Goal: Task Accomplishment & Management: Manage account settings

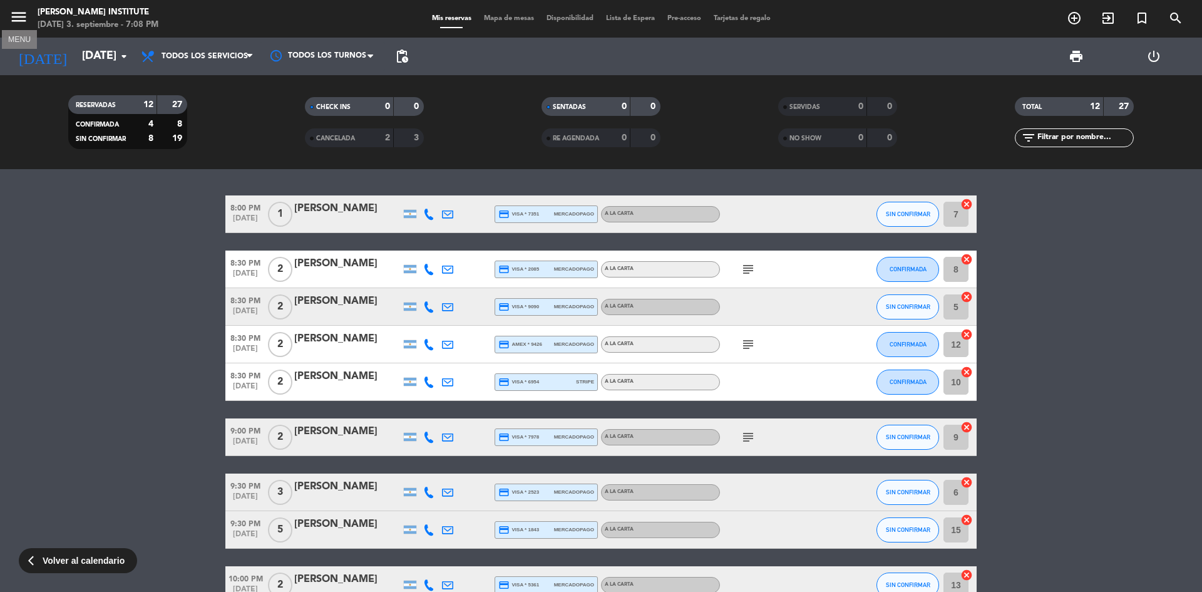
click at [18, 24] on icon "menu" at bounding box center [18, 17] width 19 height 19
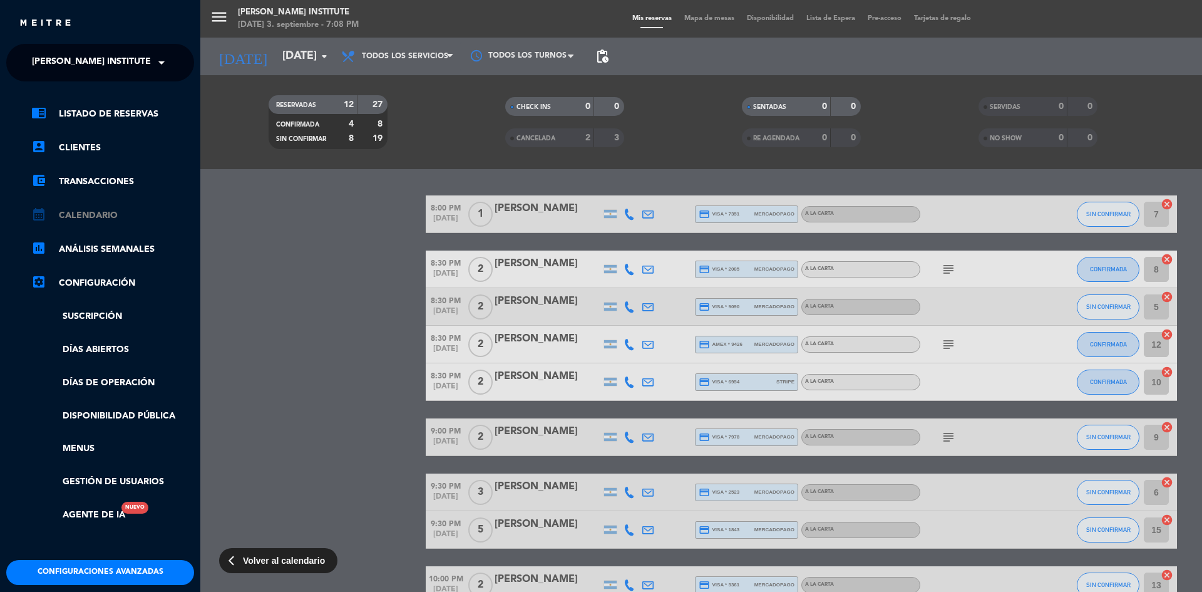
click at [98, 218] on link "calendar_month Calendario" at bounding box center [112, 215] width 163 height 15
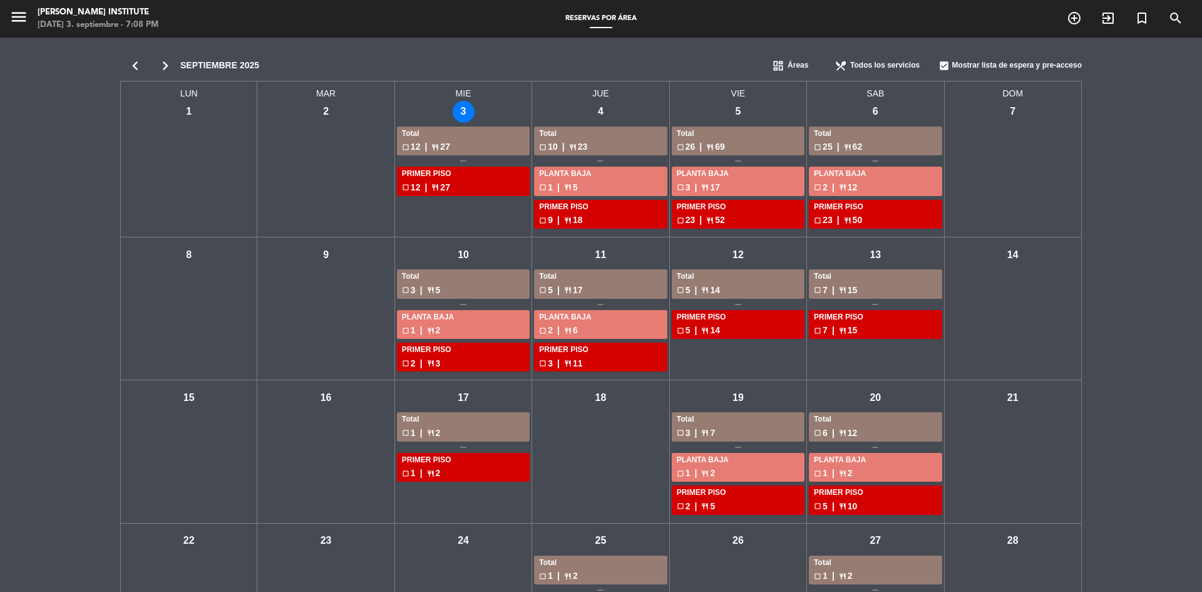
click at [133, 66] on icon "chevron_left" at bounding box center [135, 66] width 30 height 18
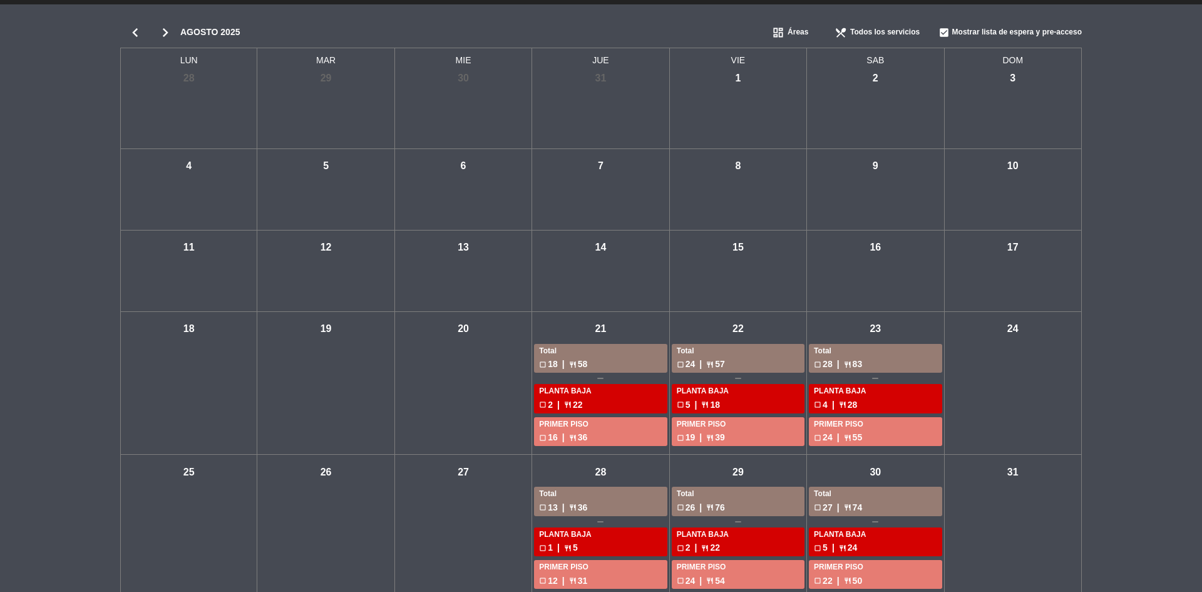
scroll to position [51, 0]
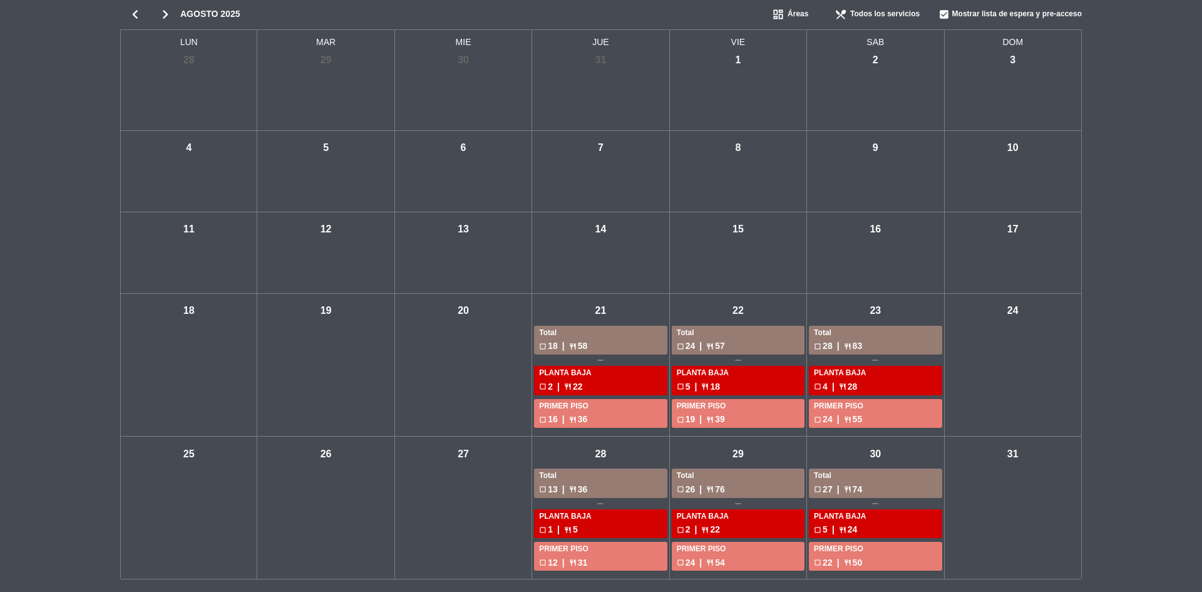
click at [868, 457] on div "sáb - 30" at bounding box center [876, 454] width 22 height 22
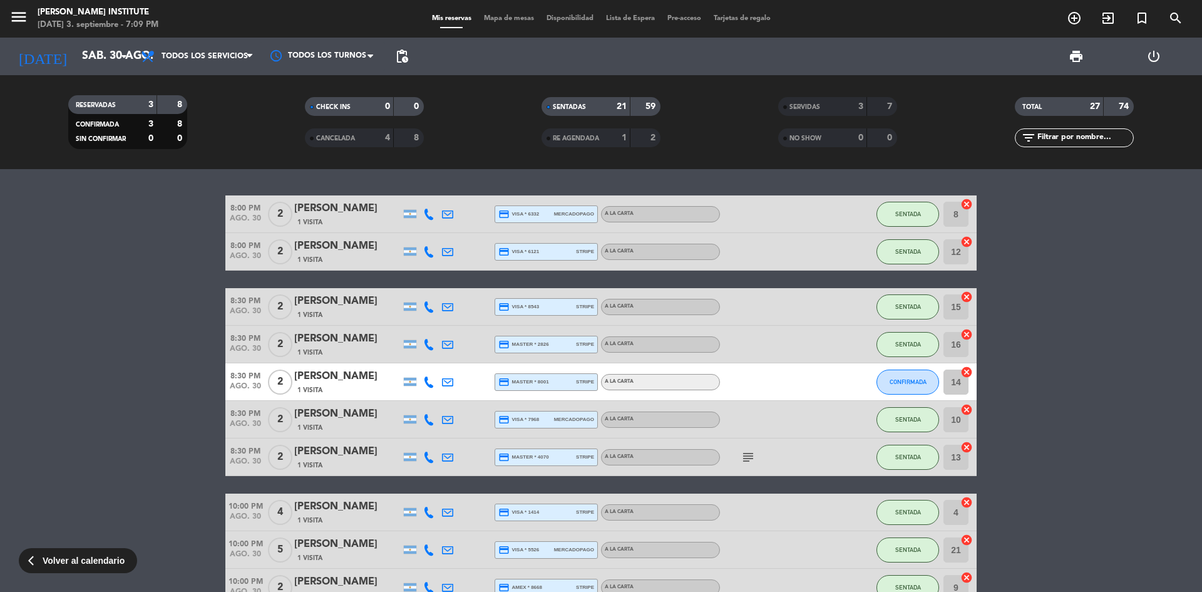
click at [473, 382] on div at bounding box center [466, 381] width 19 height 37
click at [317, 376] on div "Gustavo" at bounding box center [347, 376] width 106 height 16
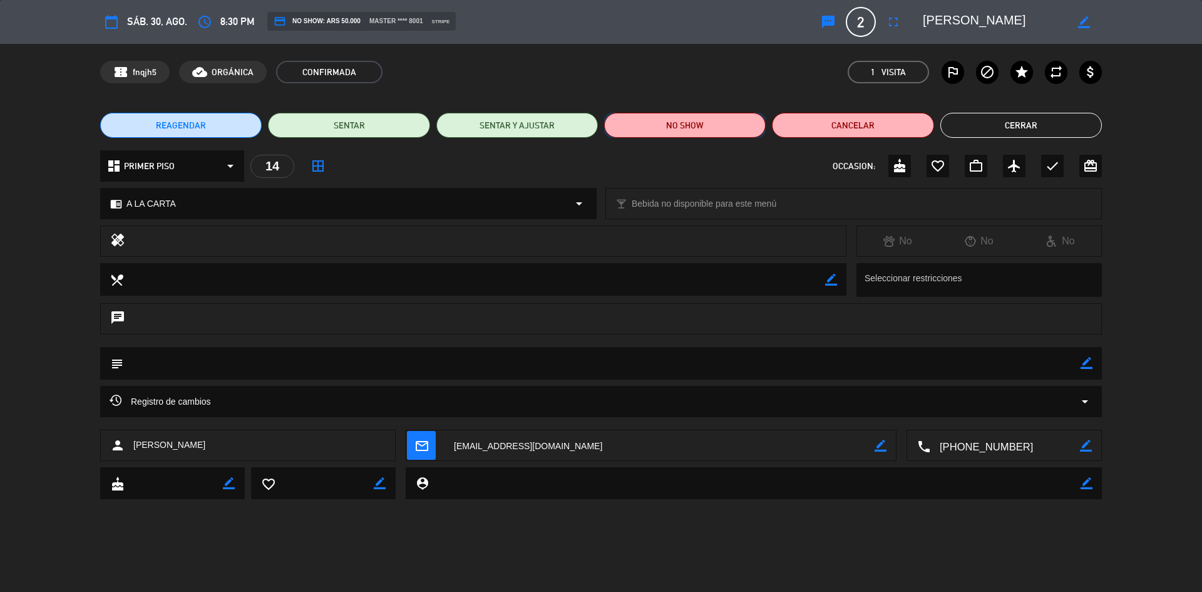
click at [701, 130] on button "NO SHOW" at bounding box center [685, 125] width 162 height 25
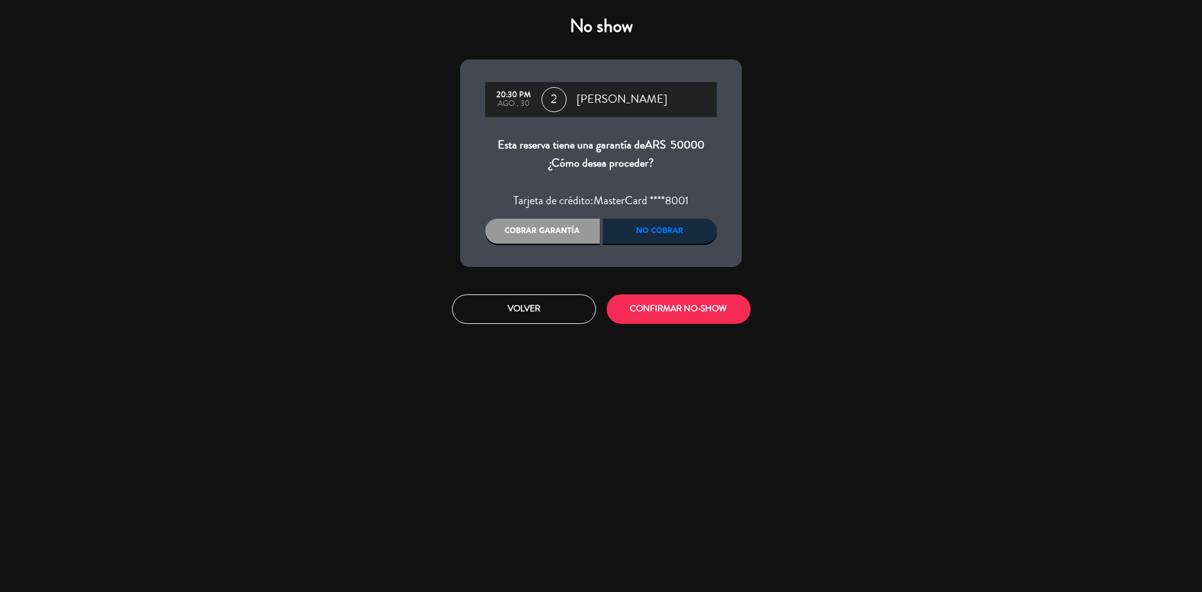
click at [550, 228] on div "Cobrar garantía" at bounding box center [542, 230] width 115 height 25
click at [663, 315] on button "CONFIRMAR NO-SHOW" at bounding box center [679, 308] width 144 height 29
click at [682, 319] on button "CONFIRMAR NO-SHOW" at bounding box center [679, 308] width 144 height 29
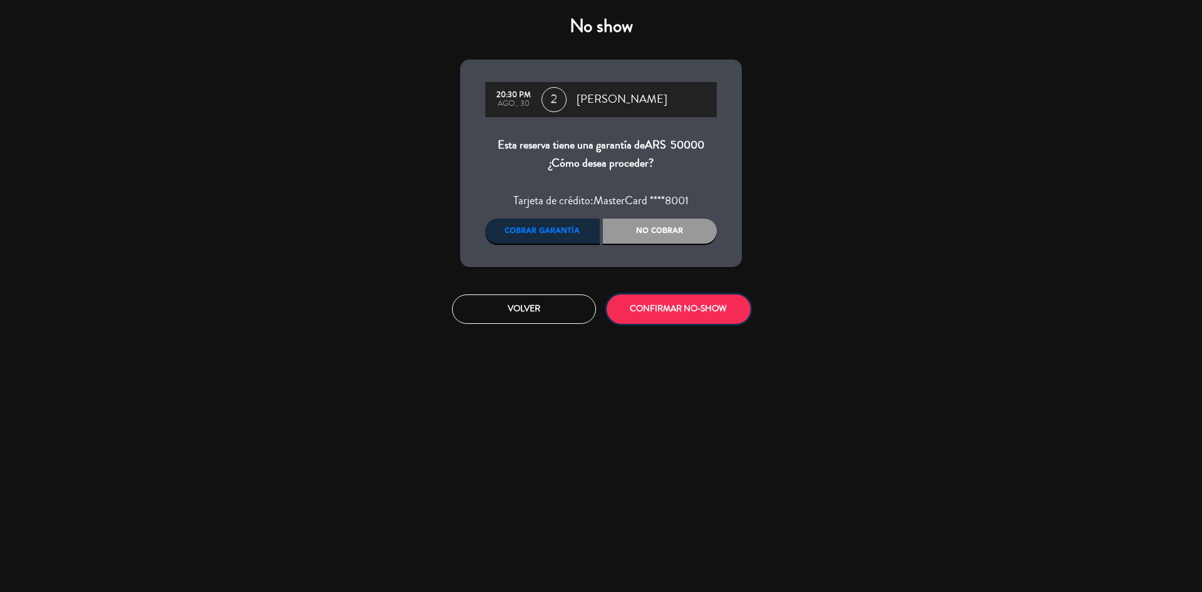
click at [682, 319] on button "CONFIRMAR NO-SHOW" at bounding box center [679, 308] width 144 height 29
click at [539, 225] on div "Cobrar garantía" at bounding box center [542, 230] width 115 height 25
click at [543, 235] on div "Cobrar garantía" at bounding box center [542, 230] width 115 height 25
click at [647, 305] on button "CONFIRMAR NO-SHOW" at bounding box center [679, 308] width 144 height 29
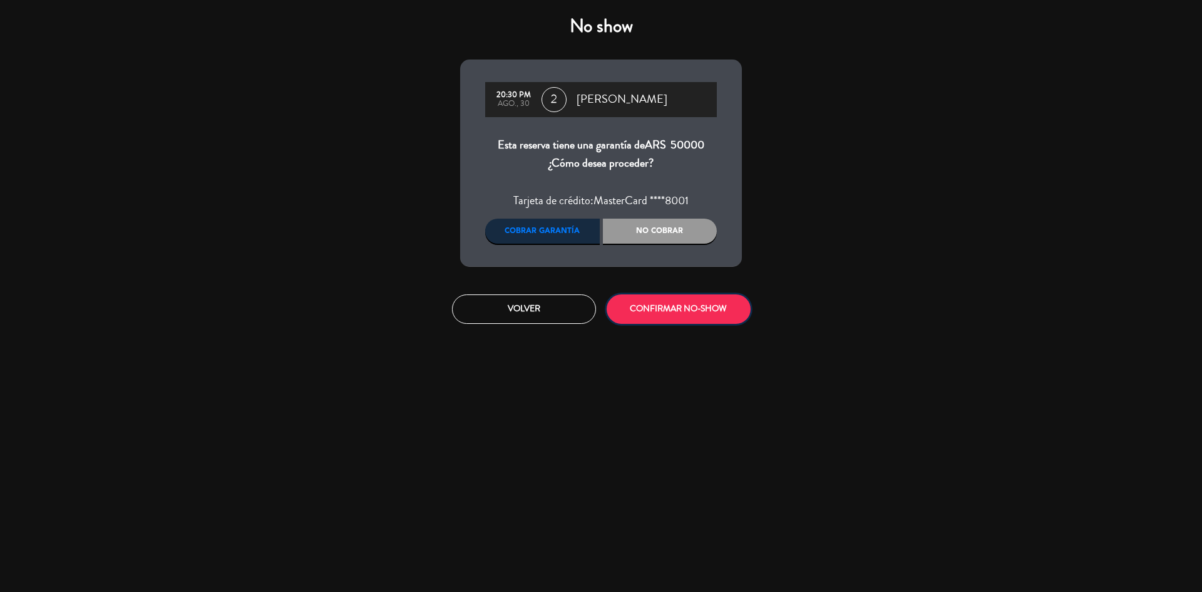
click at [647, 305] on button "CONFIRMAR NO-SHOW" at bounding box center [679, 308] width 144 height 29
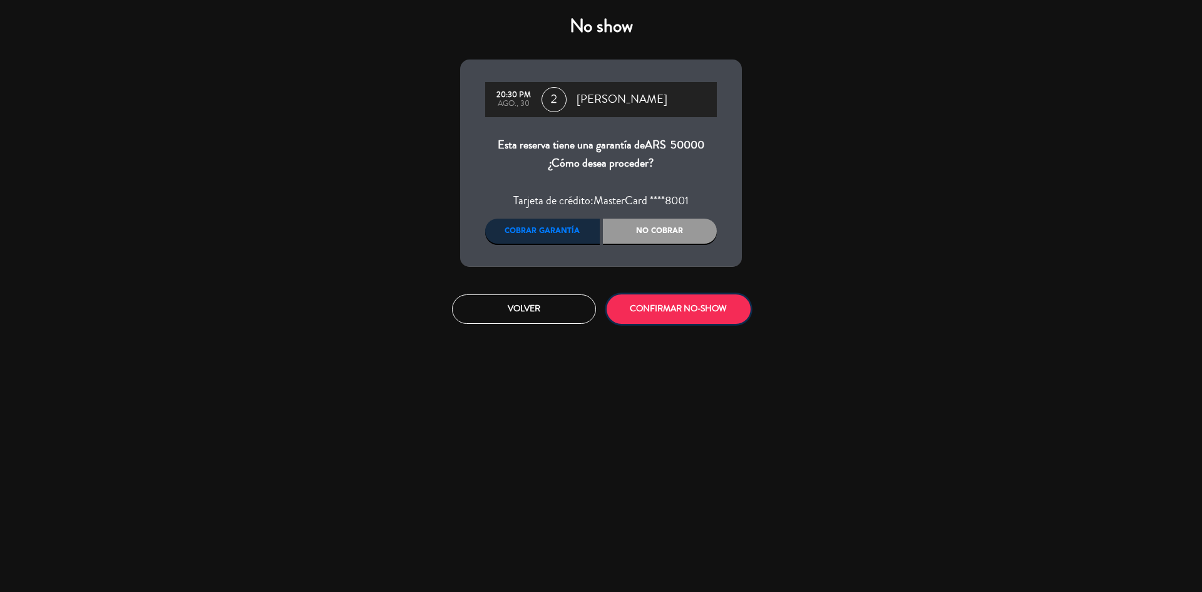
click at [647, 305] on button "CONFIRMAR NO-SHOW" at bounding box center [679, 308] width 144 height 29
click at [647, 310] on button "CONFIRMAR NO-SHOW" at bounding box center [679, 308] width 144 height 29
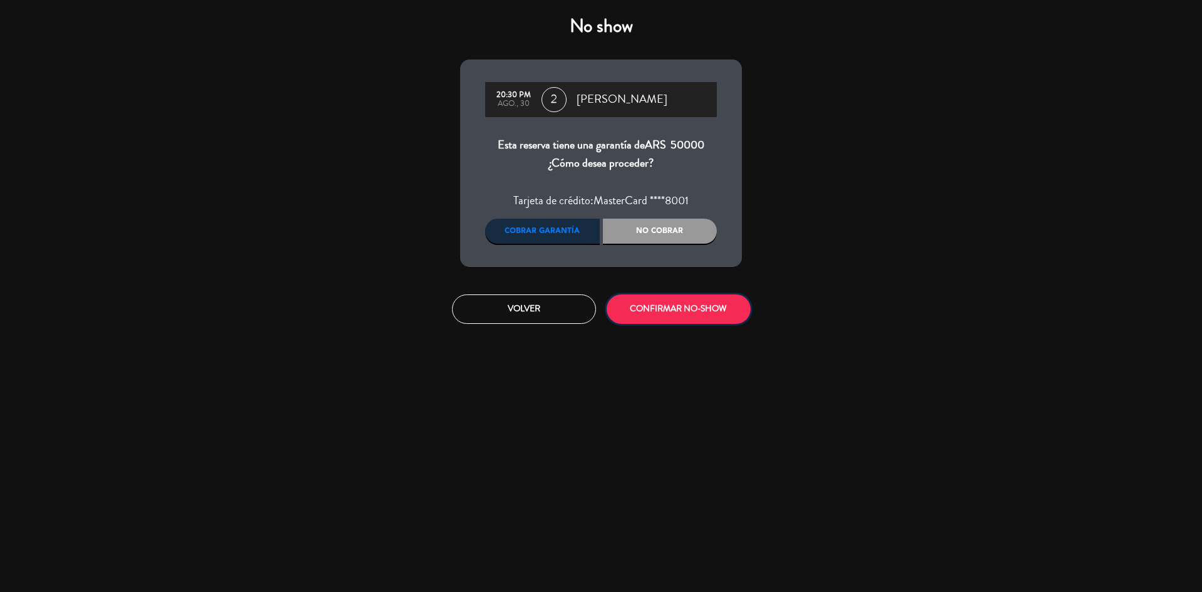
click at [687, 316] on button "CONFIRMAR NO-SHOW" at bounding box center [679, 308] width 144 height 29
click at [558, 318] on button "Volver" at bounding box center [524, 308] width 144 height 29
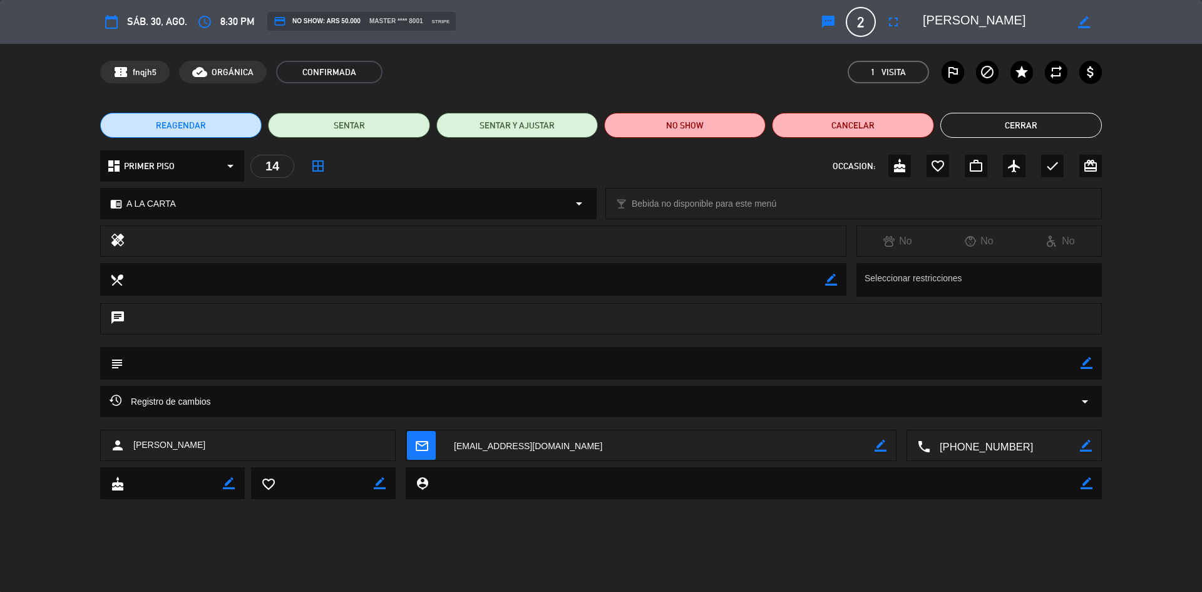
click at [983, 124] on button "Cerrar" at bounding box center [1021, 125] width 162 height 25
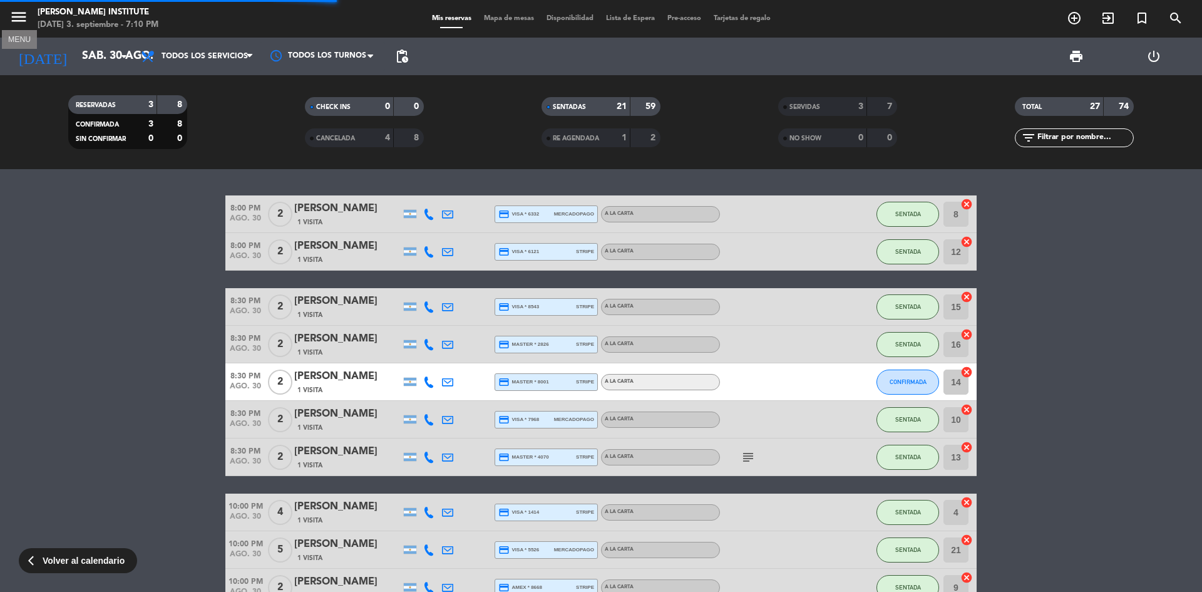
click at [19, 16] on icon "menu" at bounding box center [18, 17] width 19 height 19
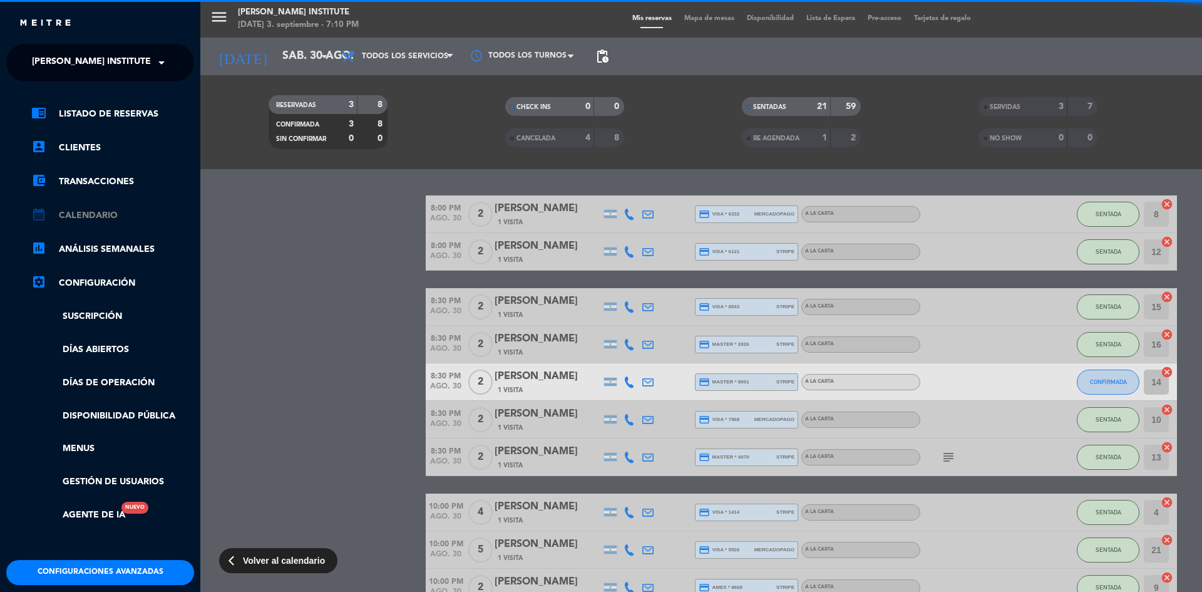
click at [63, 210] on link "calendar_month Calendario" at bounding box center [112, 215] width 163 height 15
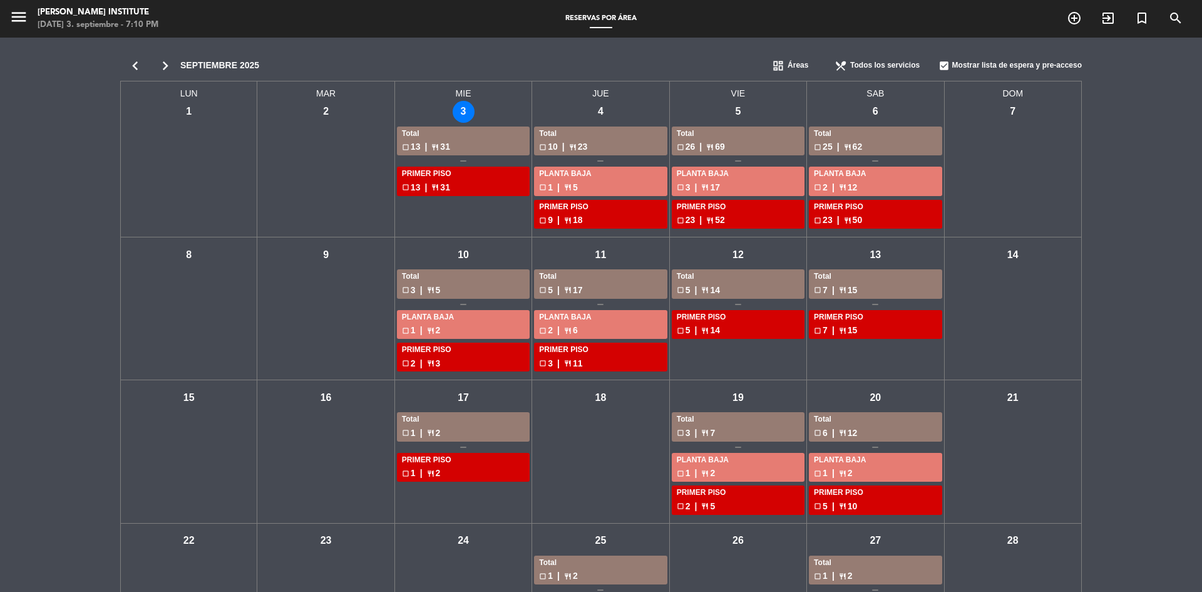
click at [460, 114] on div "mié - 3" at bounding box center [464, 112] width 22 height 22
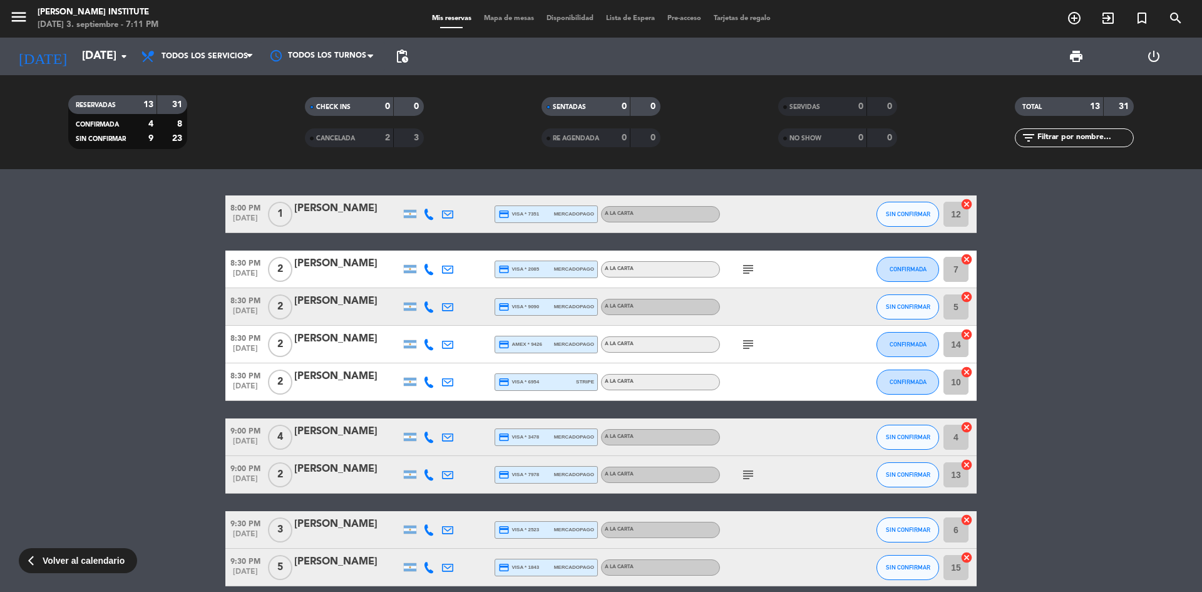
click at [568, 18] on span "Disponibilidad" at bounding box center [569, 18] width 59 height 7
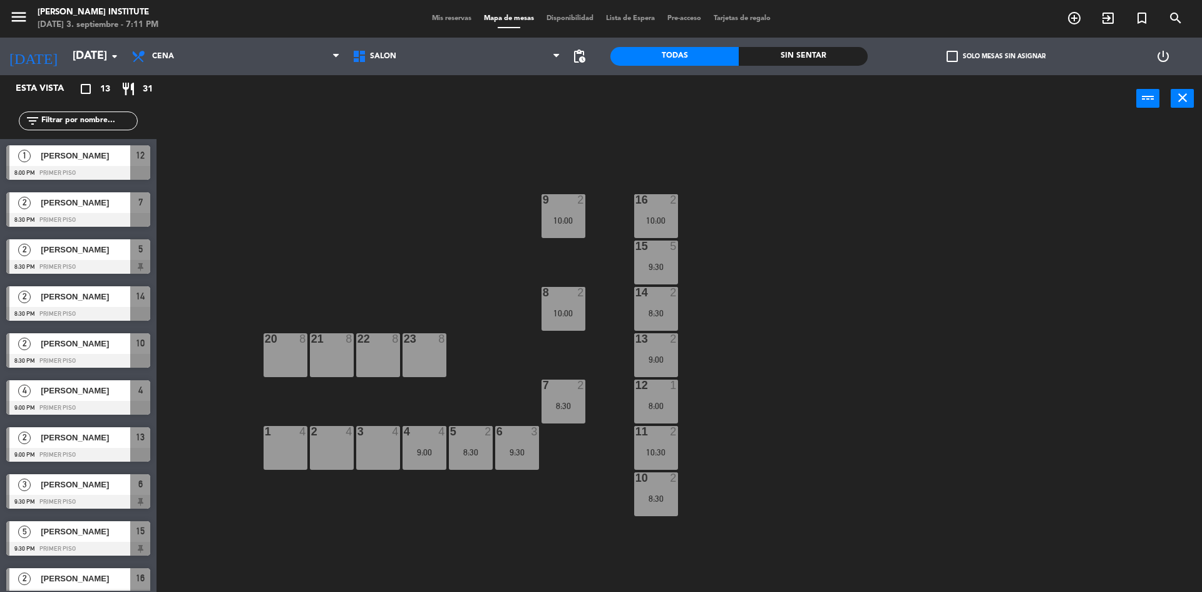
click at [102, 398] on div "[PERSON_NAME]" at bounding box center [84, 390] width 91 height 21
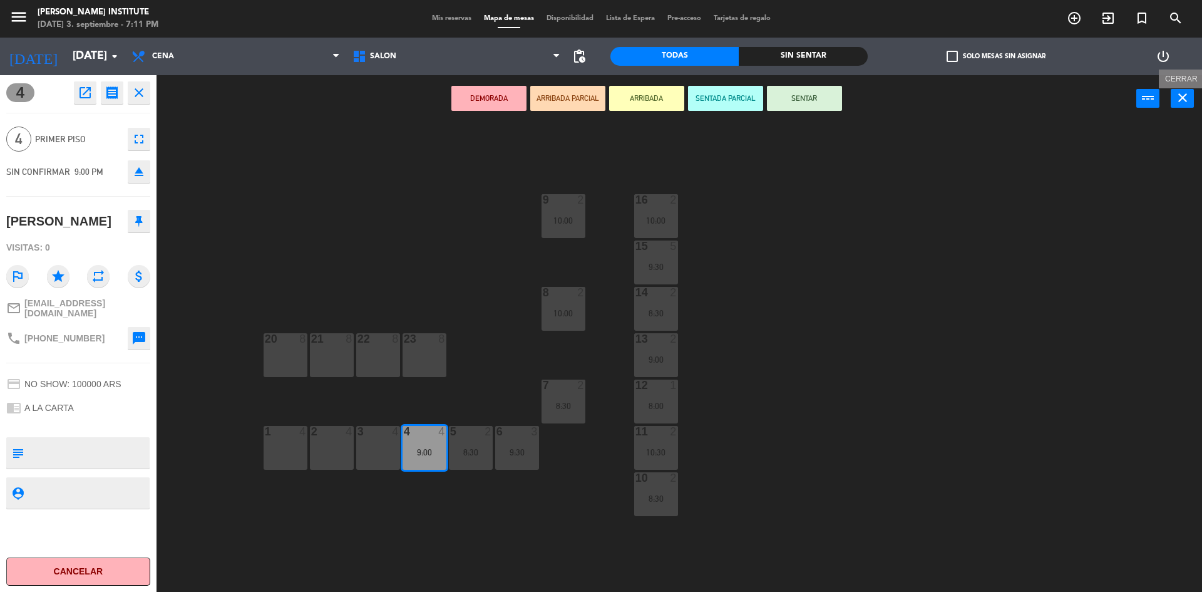
click at [1180, 99] on icon "close" at bounding box center [1182, 97] width 15 height 15
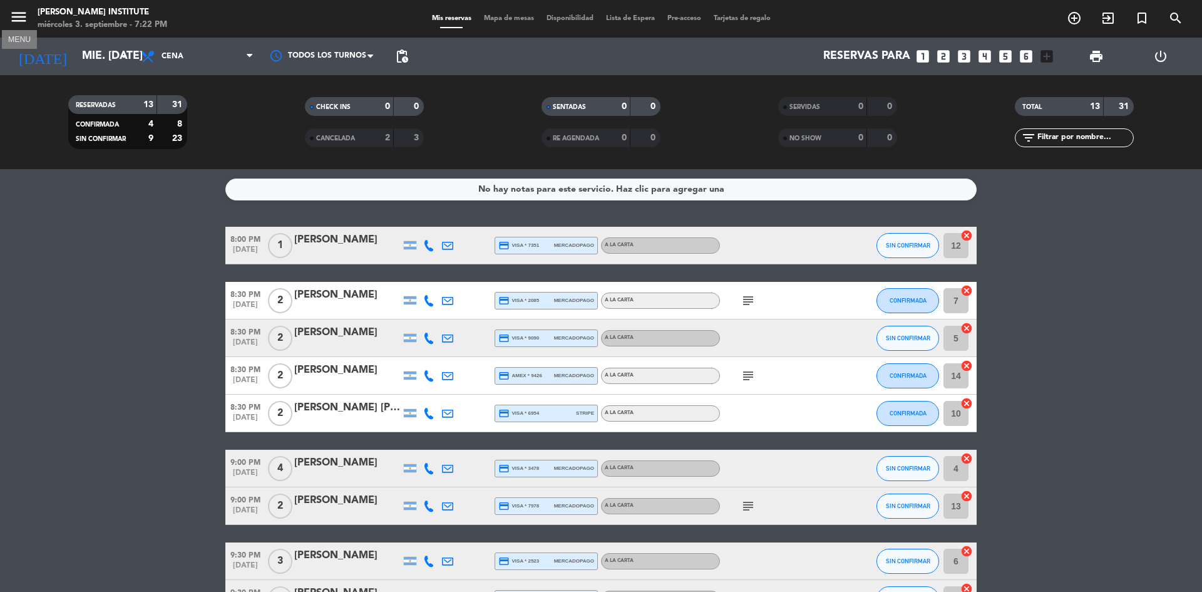
click at [26, 21] on icon "menu" at bounding box center [18, 17] width 19 height 19
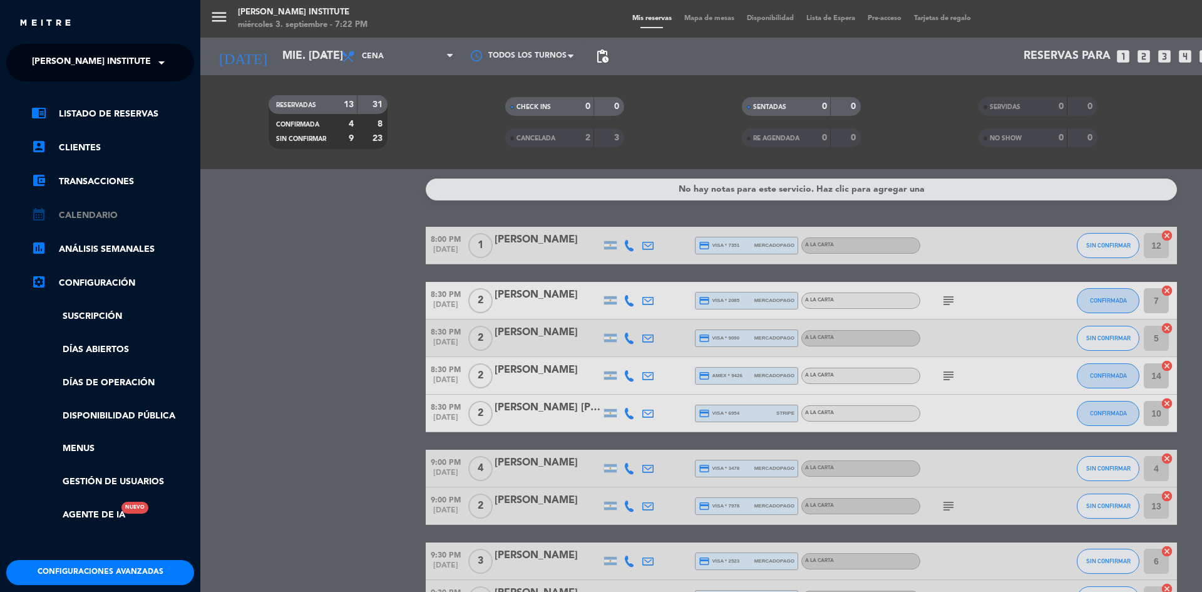
click at [83, 215] on link "calendar_month Calendario" at bounding box center [112, 215] width 163 height 15
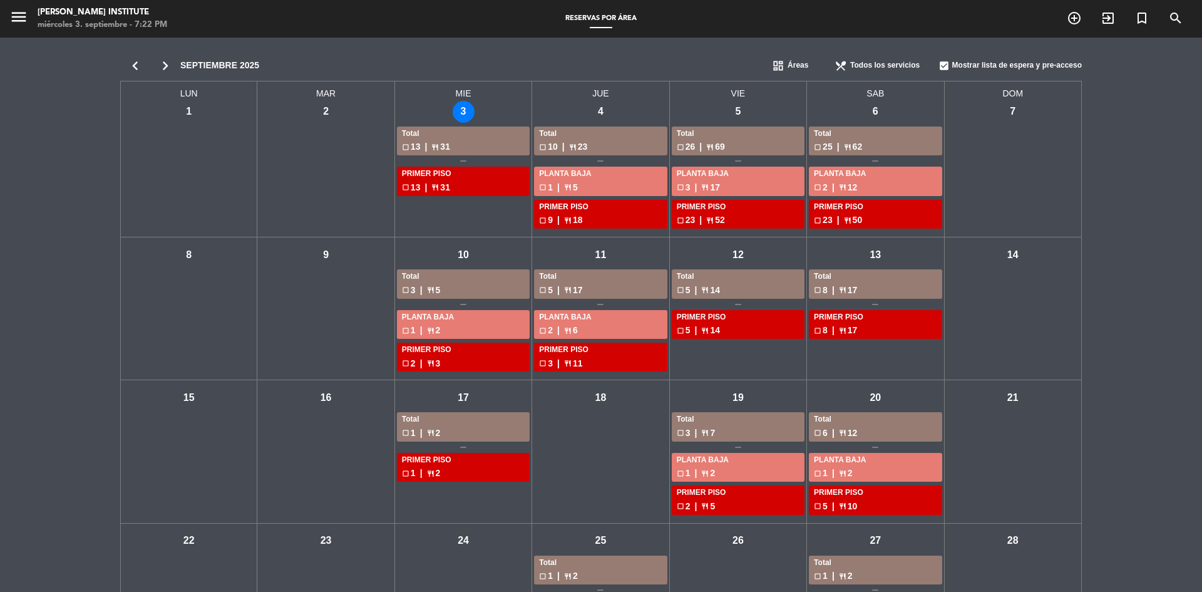
click at [458, 115] on div "mié - 3" at bounding box center [464, 112] width 22 height 22
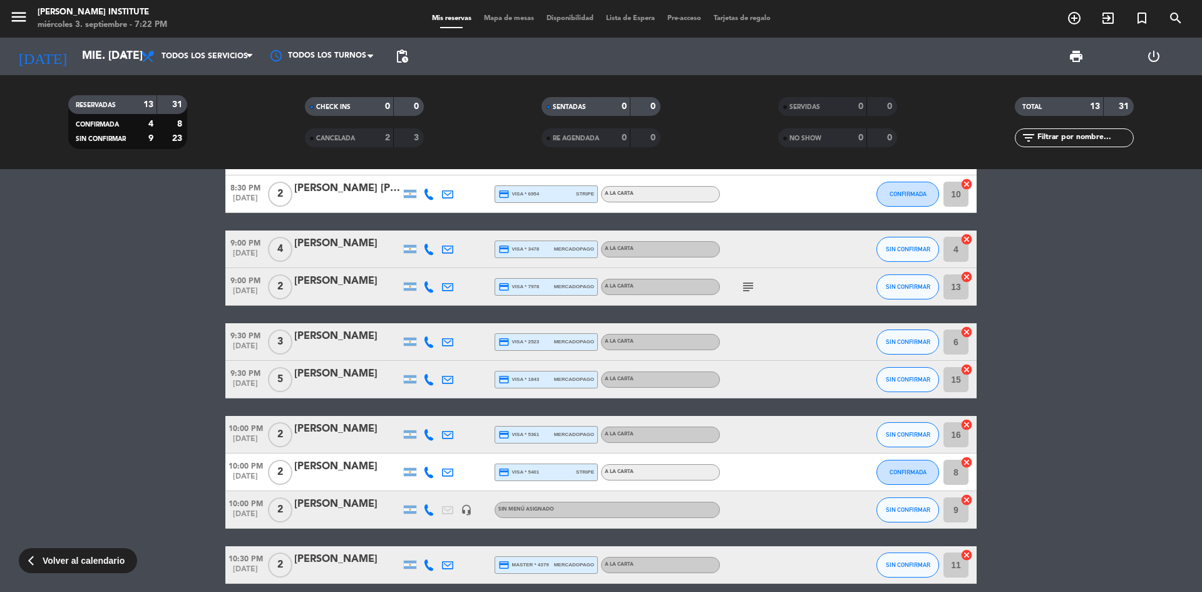
scroll to position [242, 0]
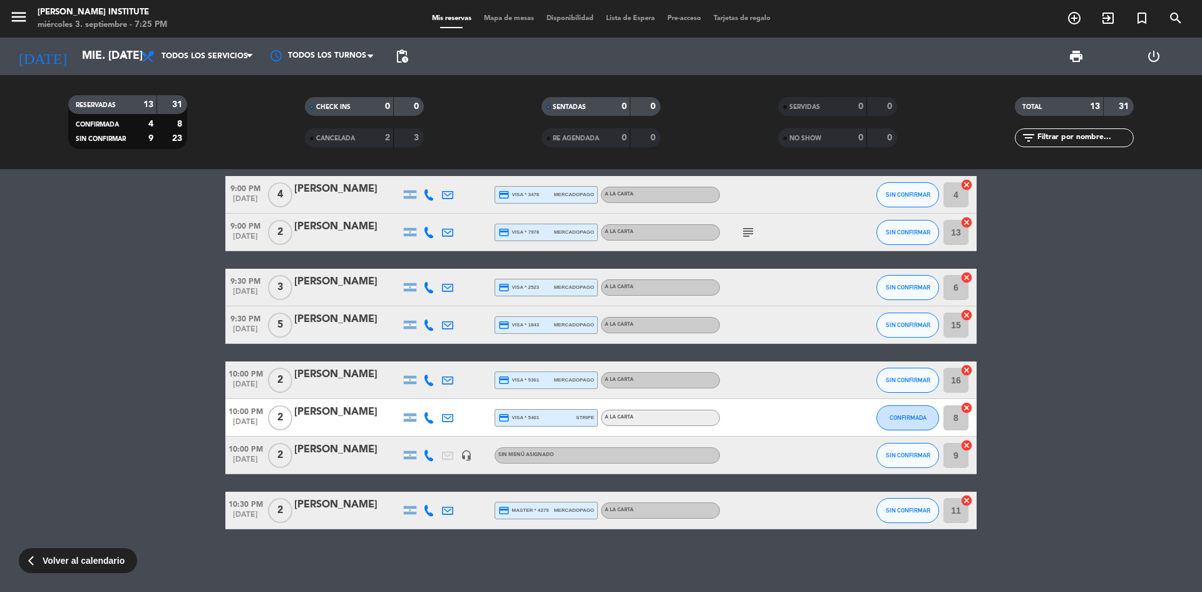
click at [496, 18] on span "Mapa de mesas" at bounding box center [509, 18] width 63 height 7
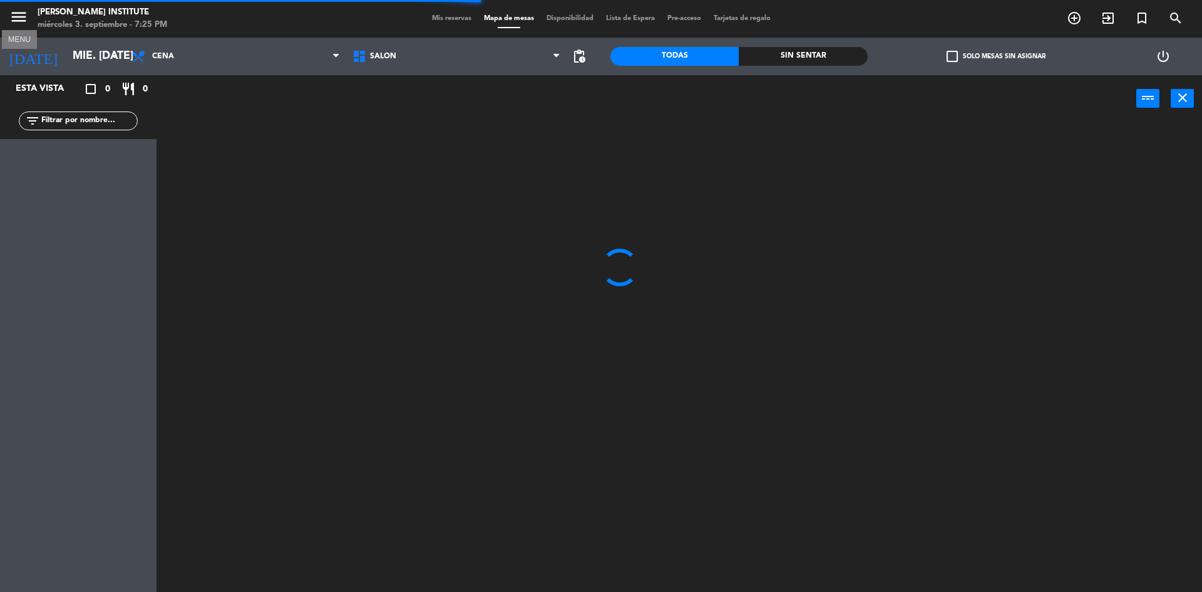
click at [13, 16] on icon "menu" at bounding box center [18, 17] width 19 height 19
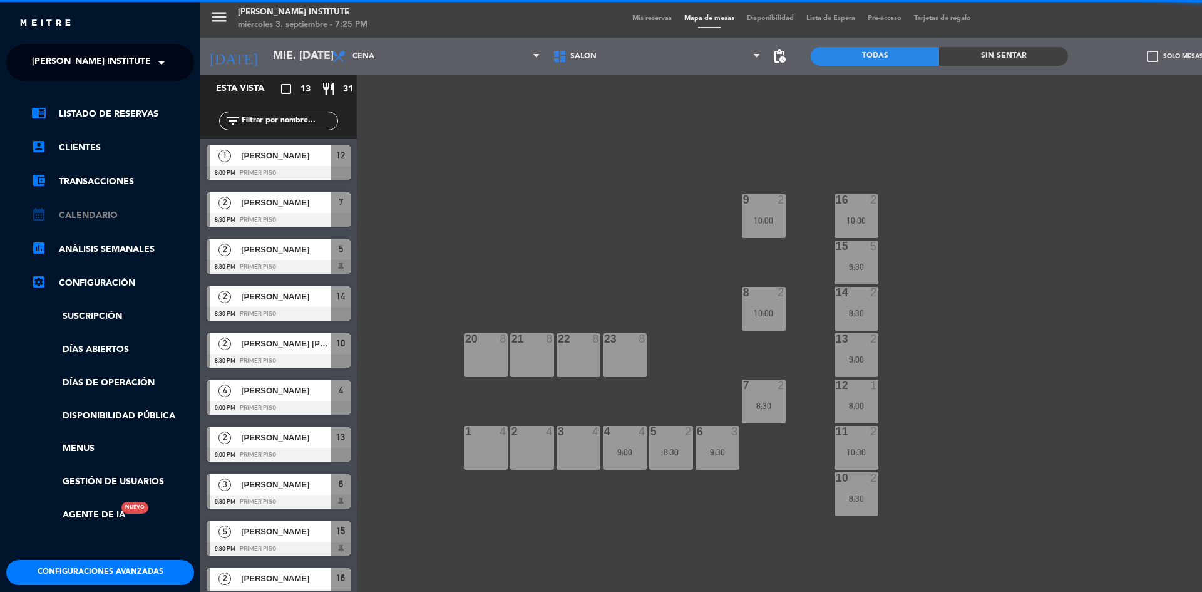
click at [101, 216] on link "calendar_month Calendario" at bounding box center [112, 215] width 163 height 15
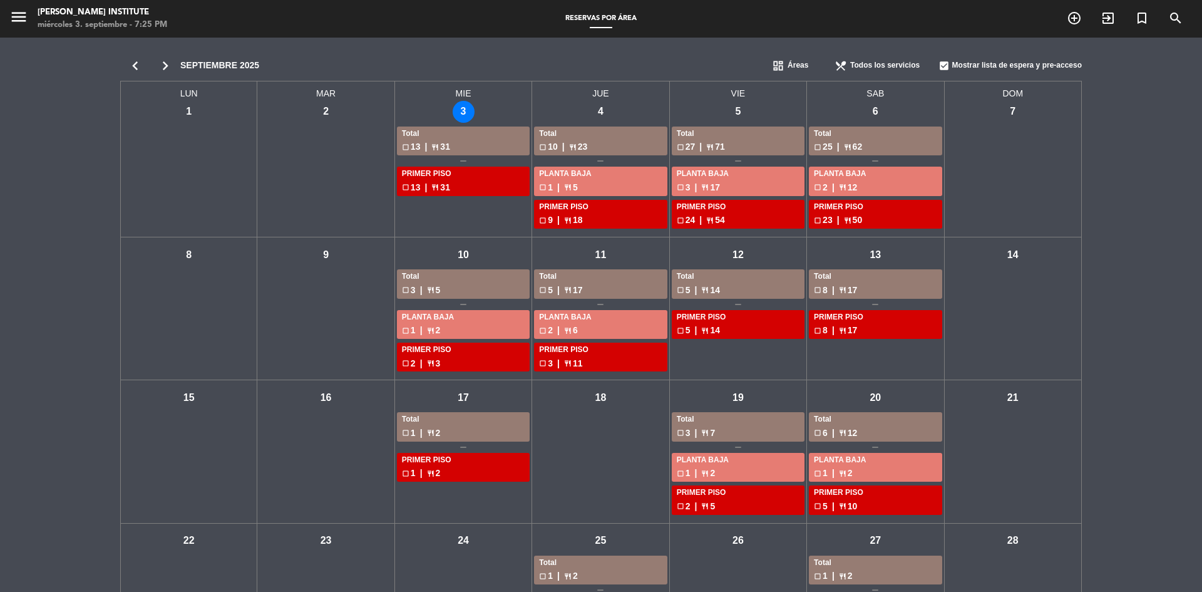
click at [734, 135] on div "Total" at bounding box center [738, 134] width 123 height 13
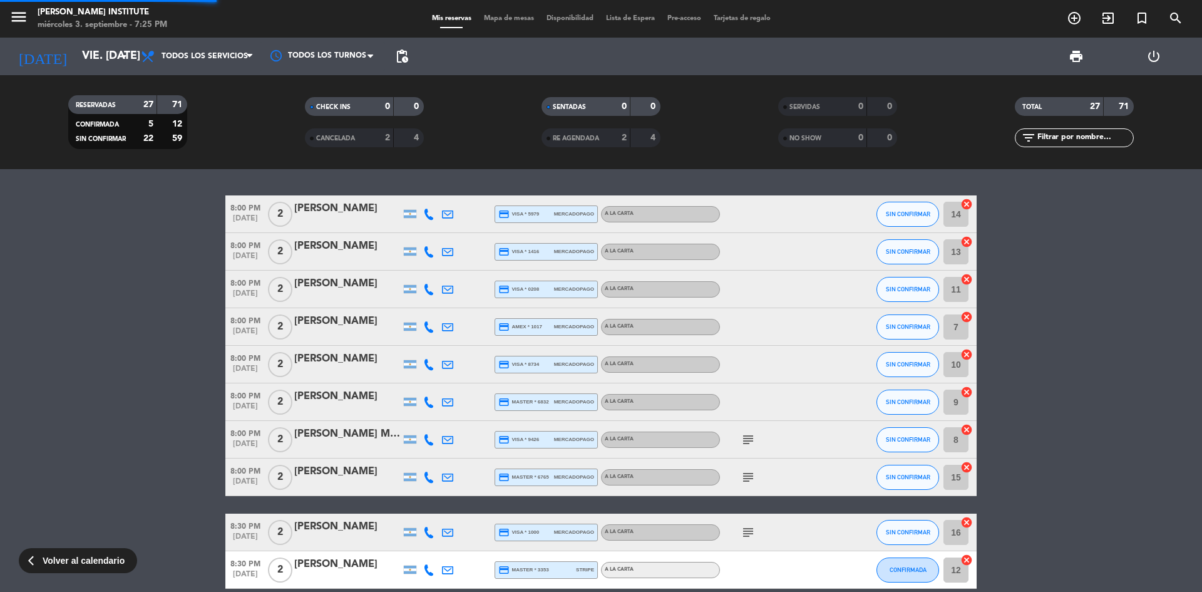
click at [498, 16] on span "Mapa de mesas" at bounding box center [509, 18] width 63 height 7
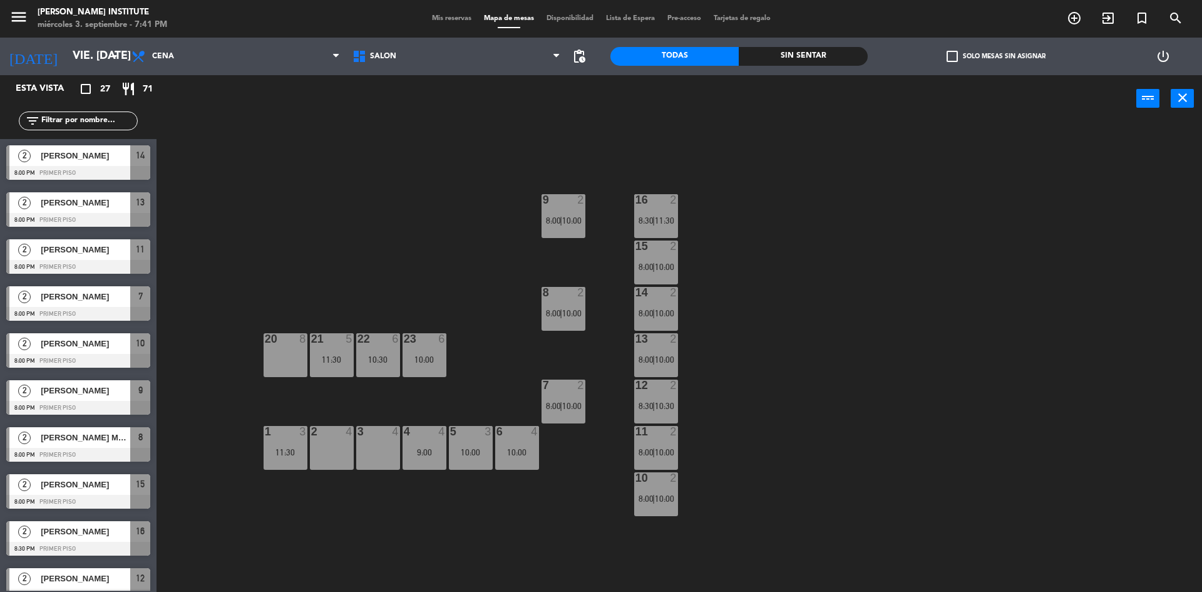
click at [23, 19] on icon "menu" at bounding box center [18, 17] width 19 height 19
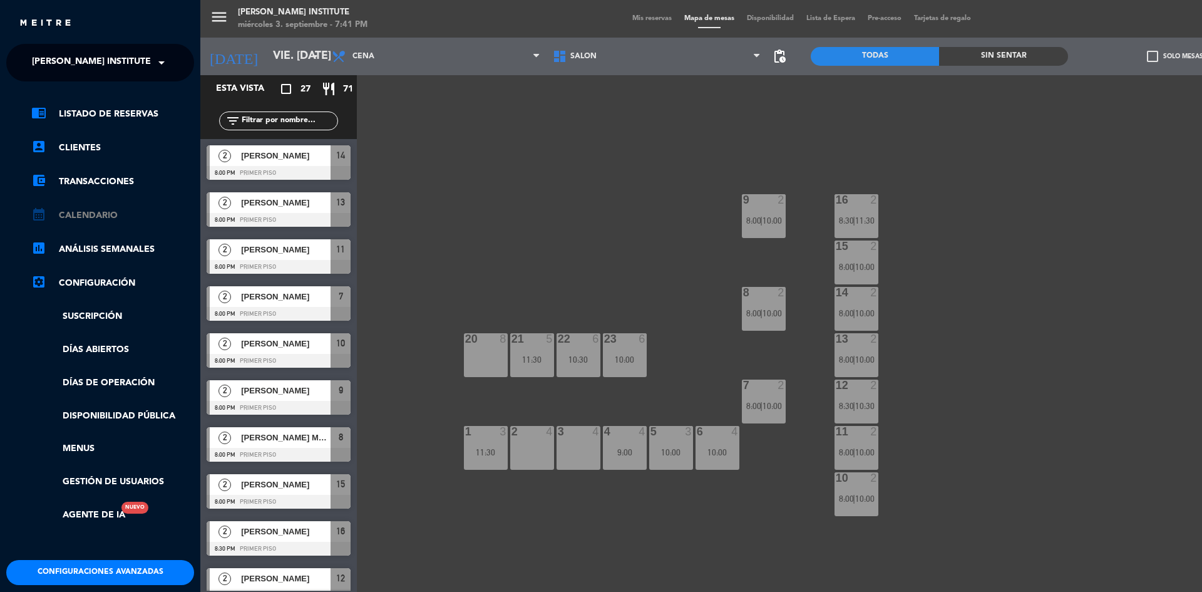
click at [98, 213] on link "calendar_month Calendario" at bounding box center [112, 215] width 163 height 15
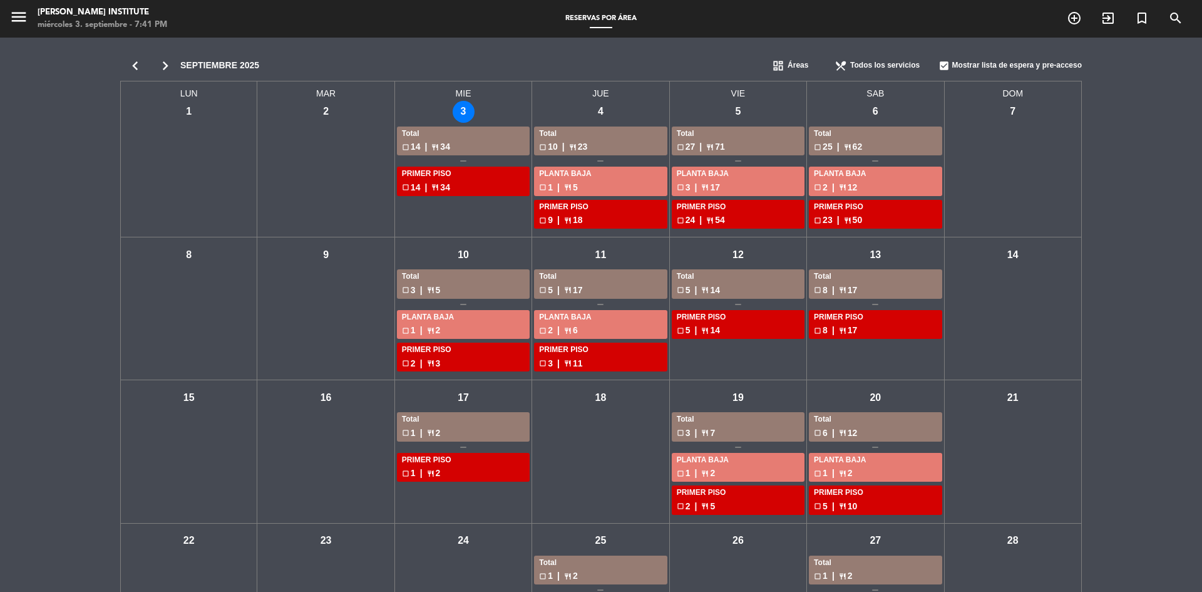
click at [467, 111] on div "mié - 3" at bounding box center [464, 112] width 22 height 22
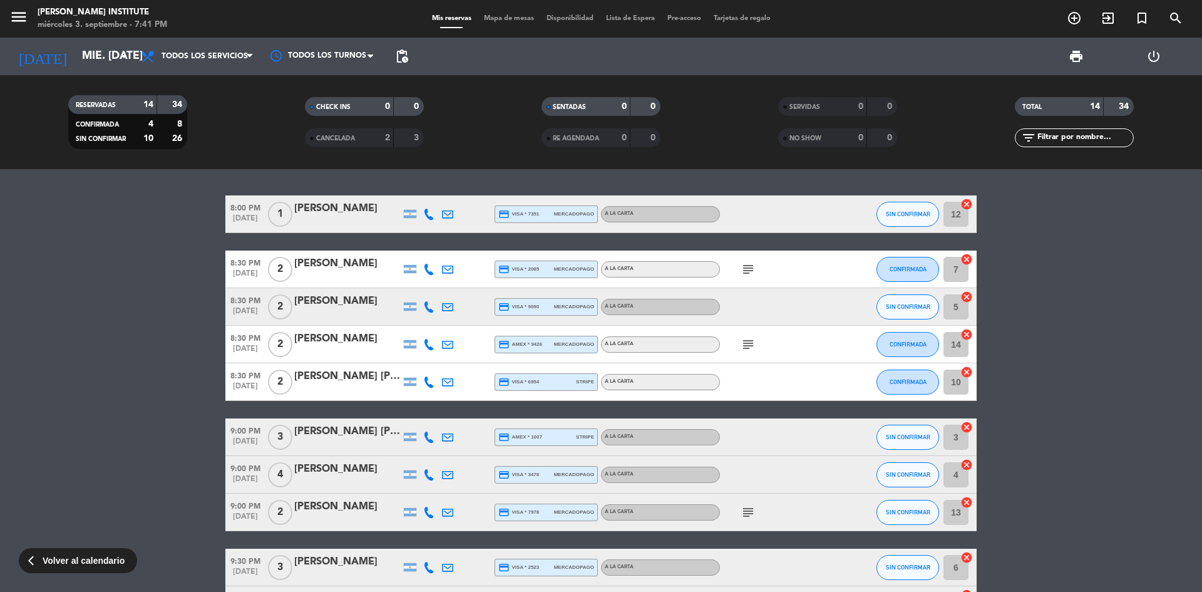
click at [513, 21] on span "Mapa de mesas" at bounding box center [509, 18] width 63 height 7
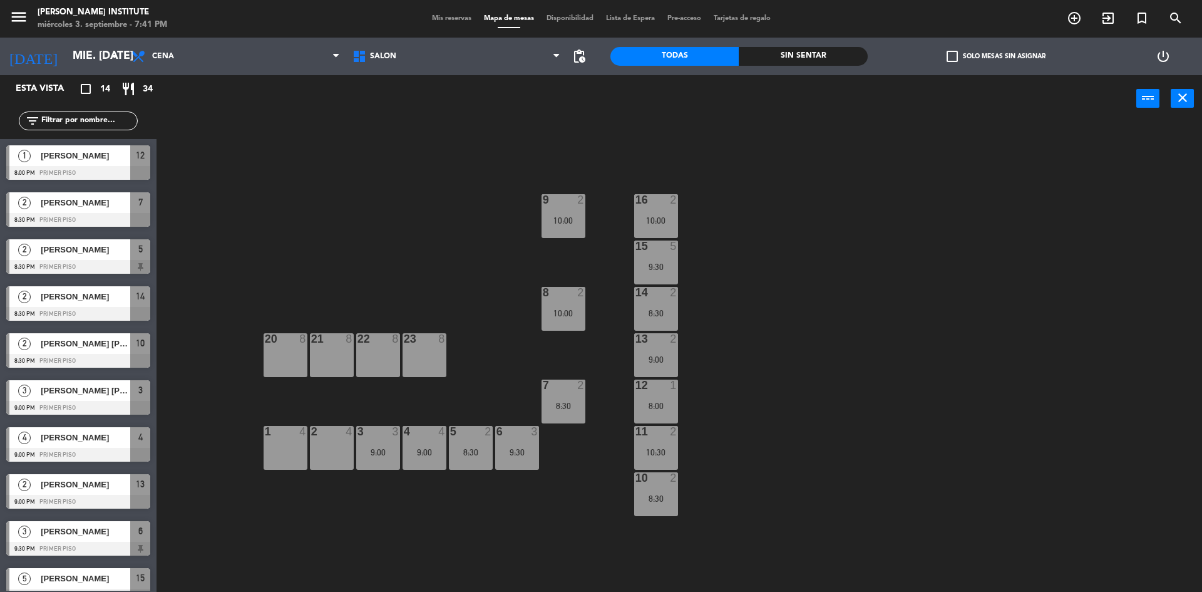
click at [957, 62] on span "check_box_outline_blank" at bounding box center [952, 56] width 11 height 11
click at [996, 56] on input "check_box_outline_blank Solo mesas sin asignar" at bounding box center [996, 56] width 0 height 0
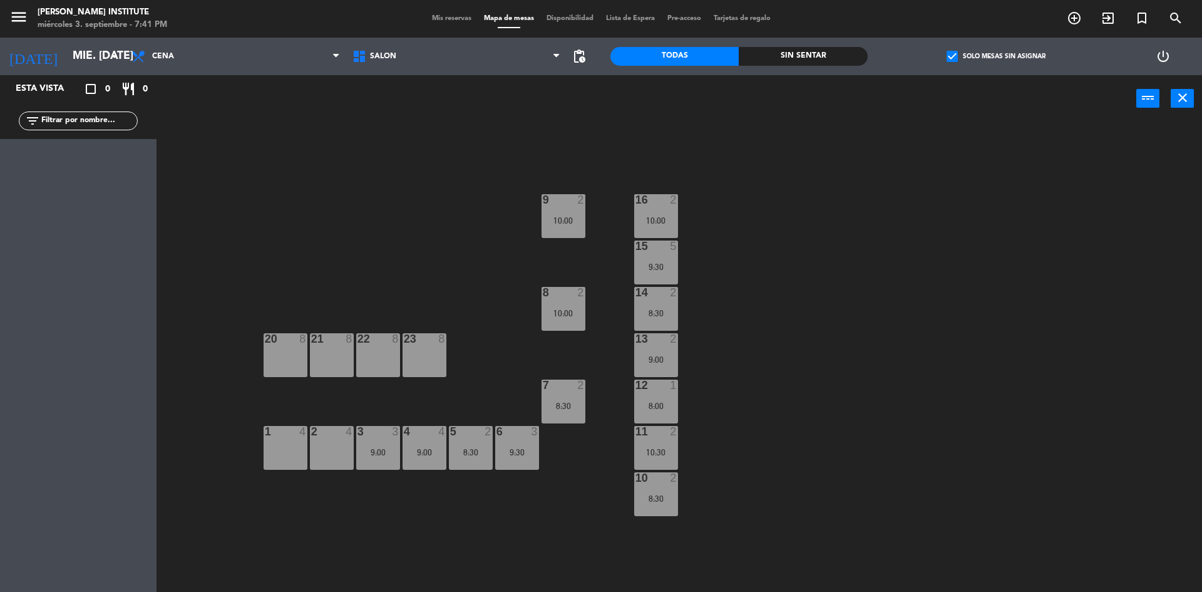
click at [957, 62] on span "check_box" at bounding box center [952, 56] width 11 height 11
click at [996, 56] on input "check_box Solo mesas sin asignar" at bounding box center [996, 56] width 0 height 0
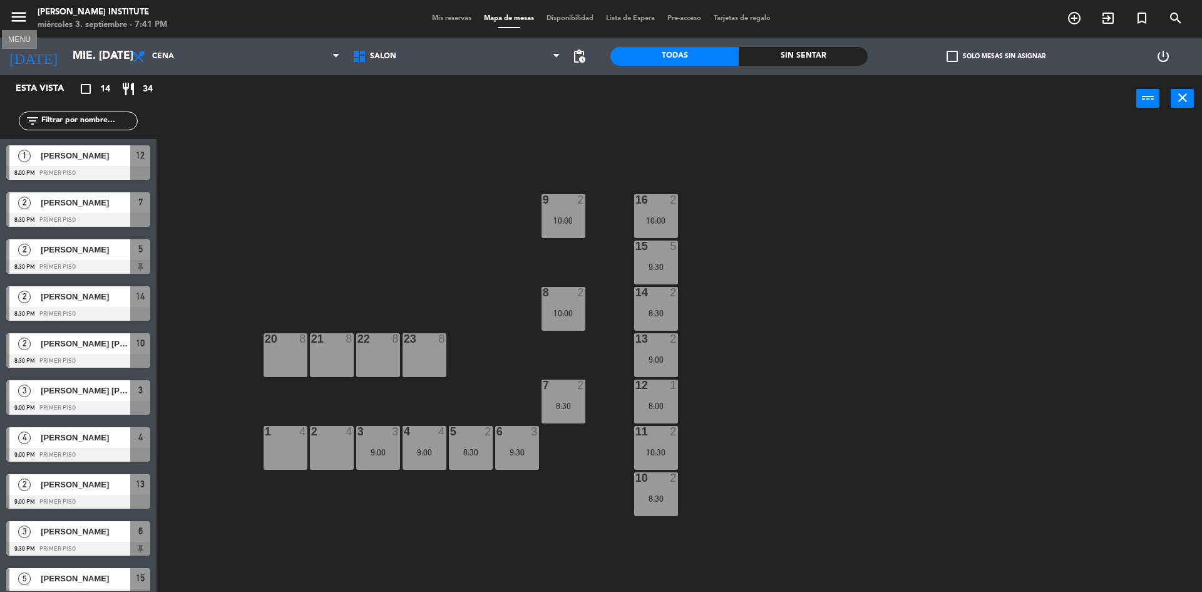
click at [18, 19] on icon "menu" at bounding box center [18, 17] width 19 height 19
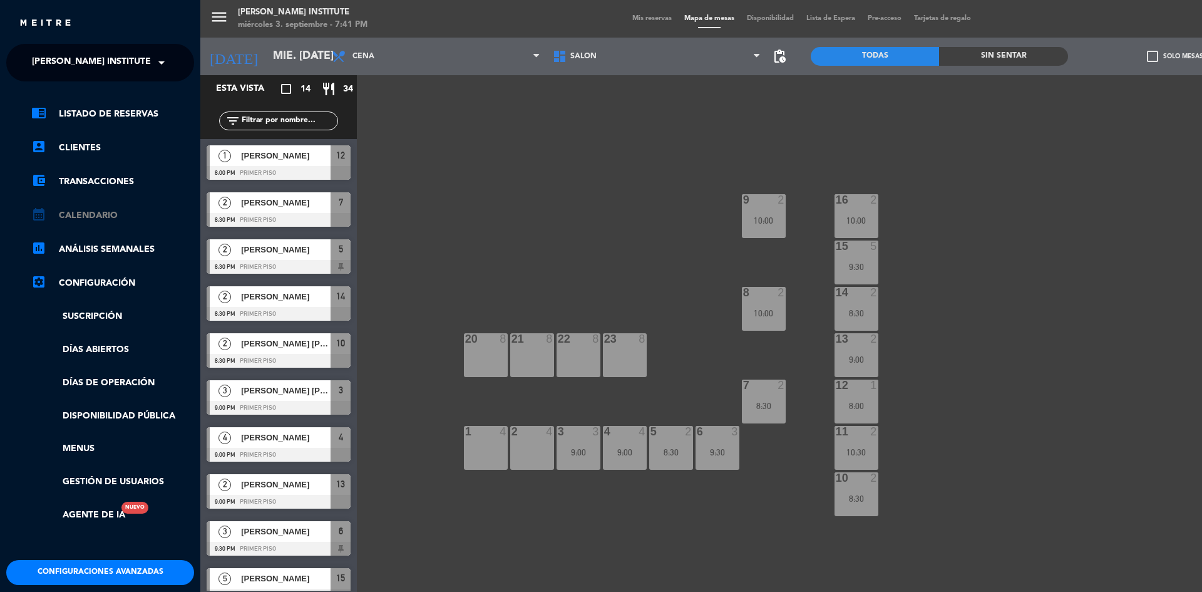
click at [102, 212] on link "calendar_month Calendario" at bounding box center [112, 215] width 163 height 15
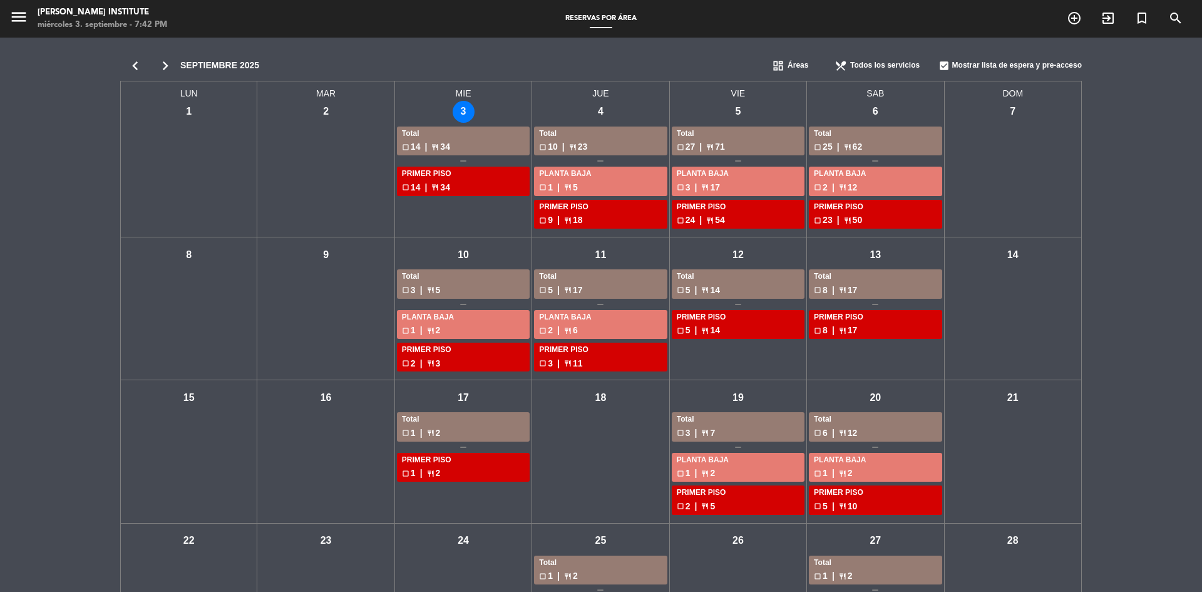
click at [467, 108] on div "mié - 3" at bounding box center [464, 112] width 22 height 22
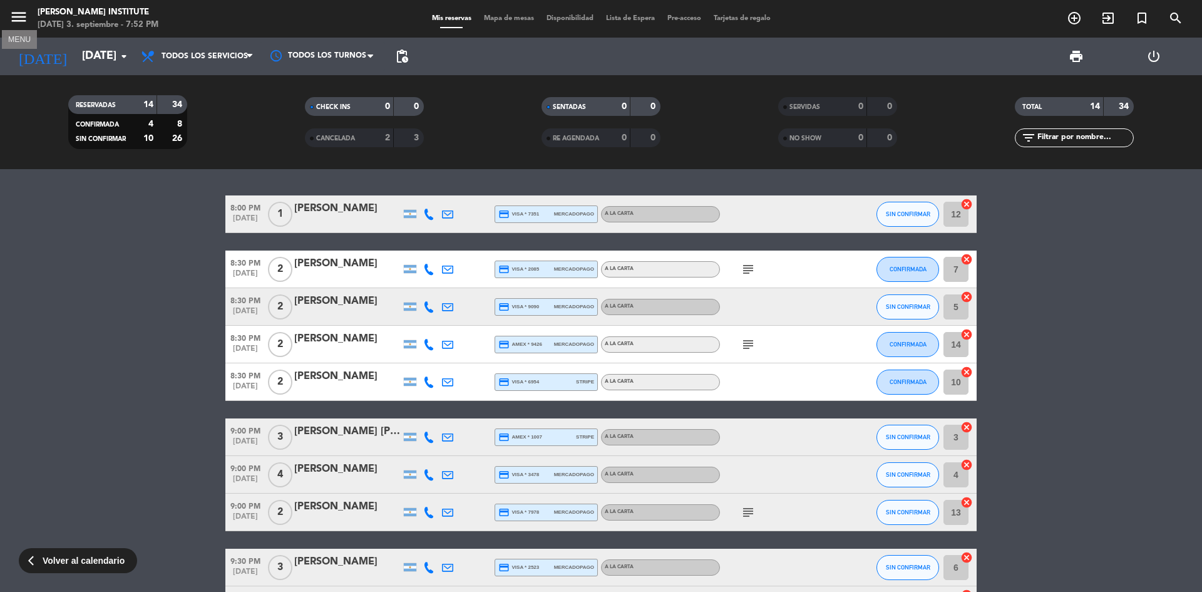
click at [15, 17] on icon "menu" at bounding box center [18, 17] width 19 height 19
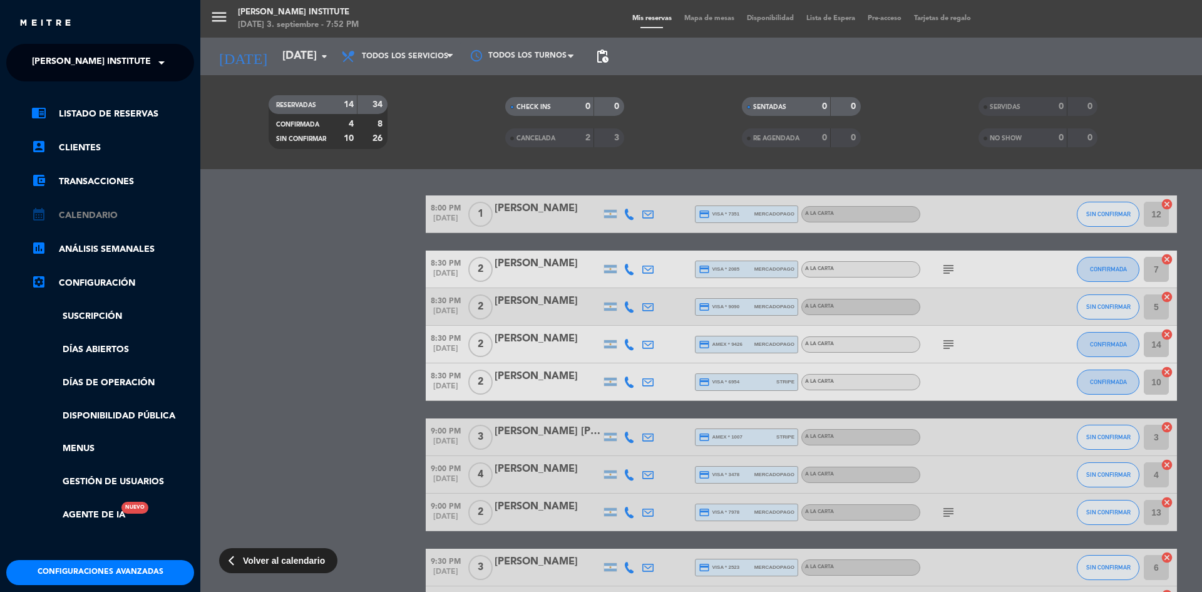
click at [85, 220] on link "calendar_month Calendario" at bounding box center [112, 215] width 163 height 15
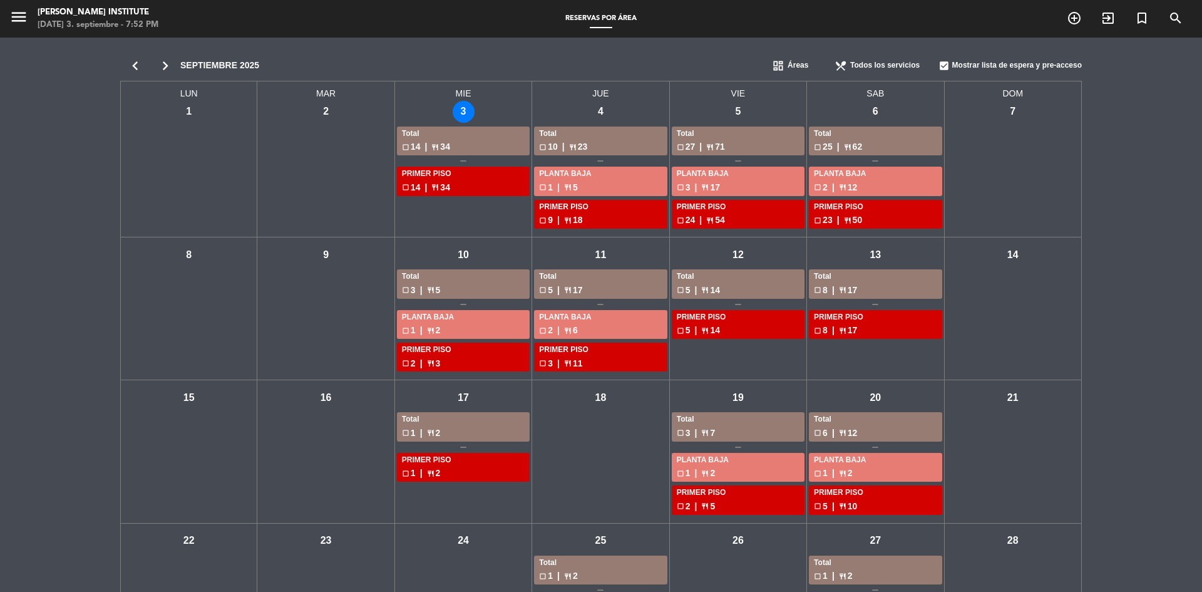
click at [599, 111] on div "jue - 4" at bounding box center [601, 112] width 22 height 22
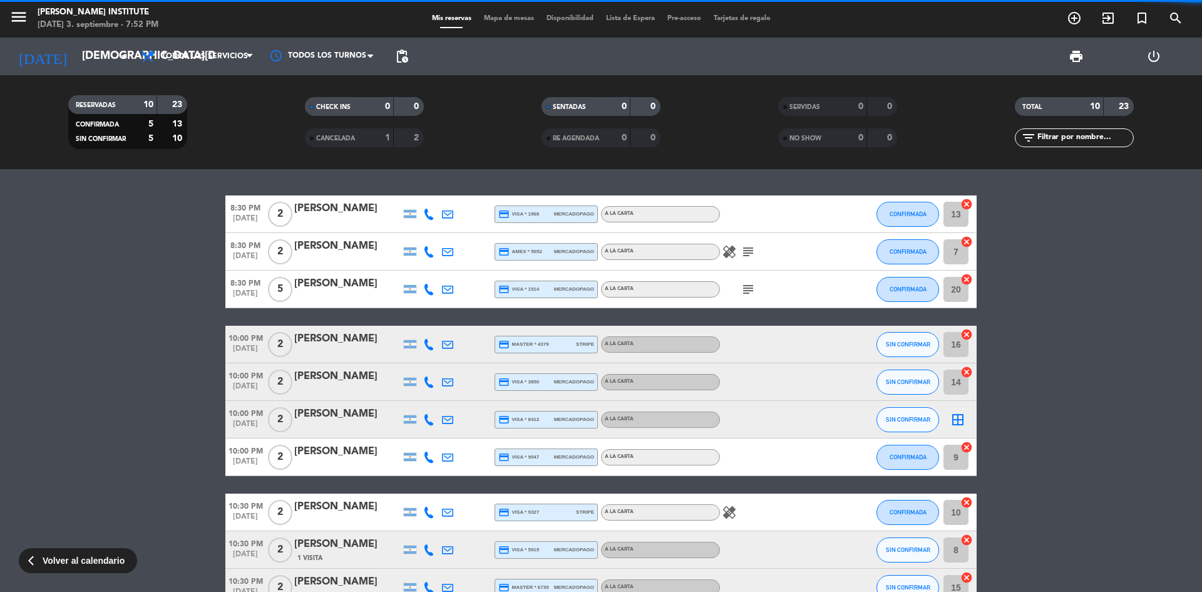
click at [520, 18] on span "Mapa de mesas" at bounding box center [509, 18] width 63 height 7
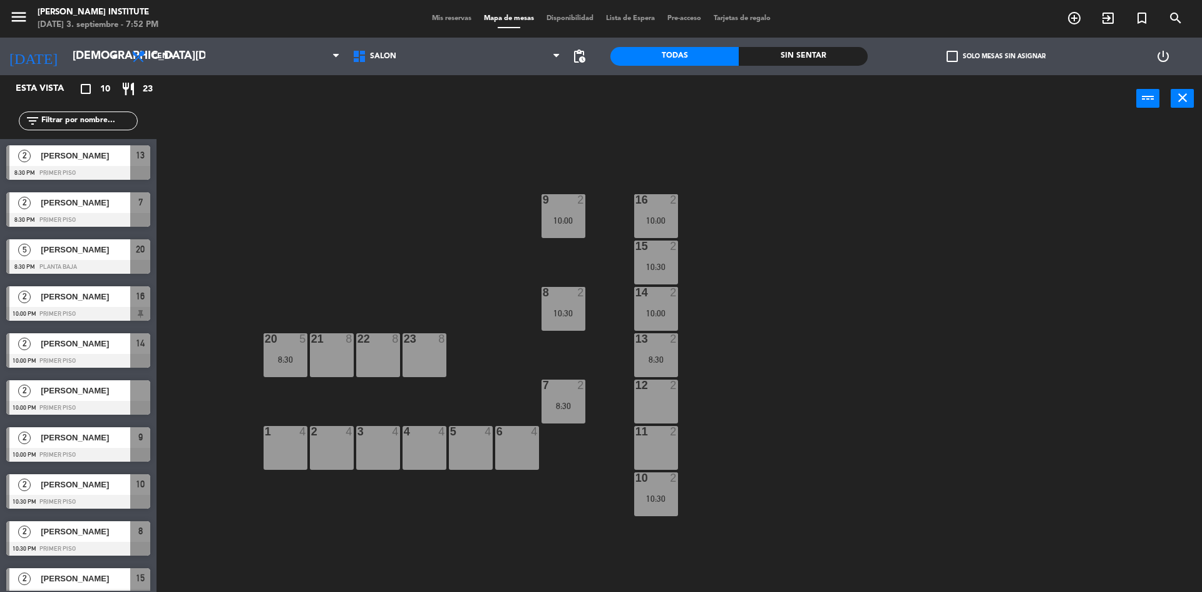
click at [11, 16] on icon "menu" at bounding box center [18, 17] width 19 height 19
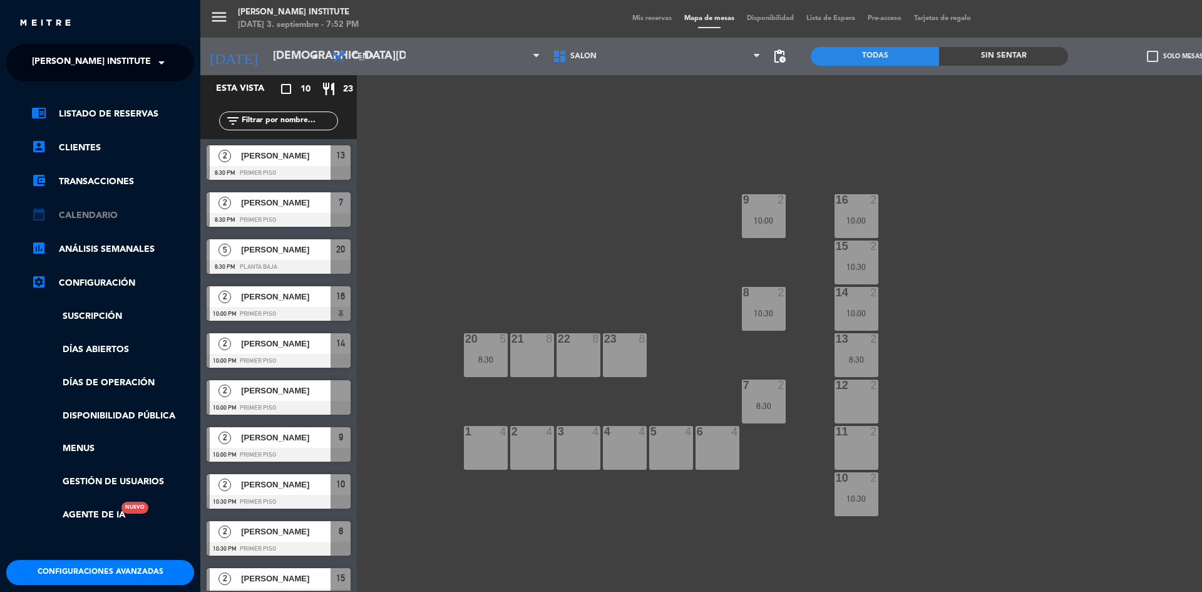
click at [101, 212] on link "calendar_month Calendario" at bounding box center [112, 215] width 163 height 15
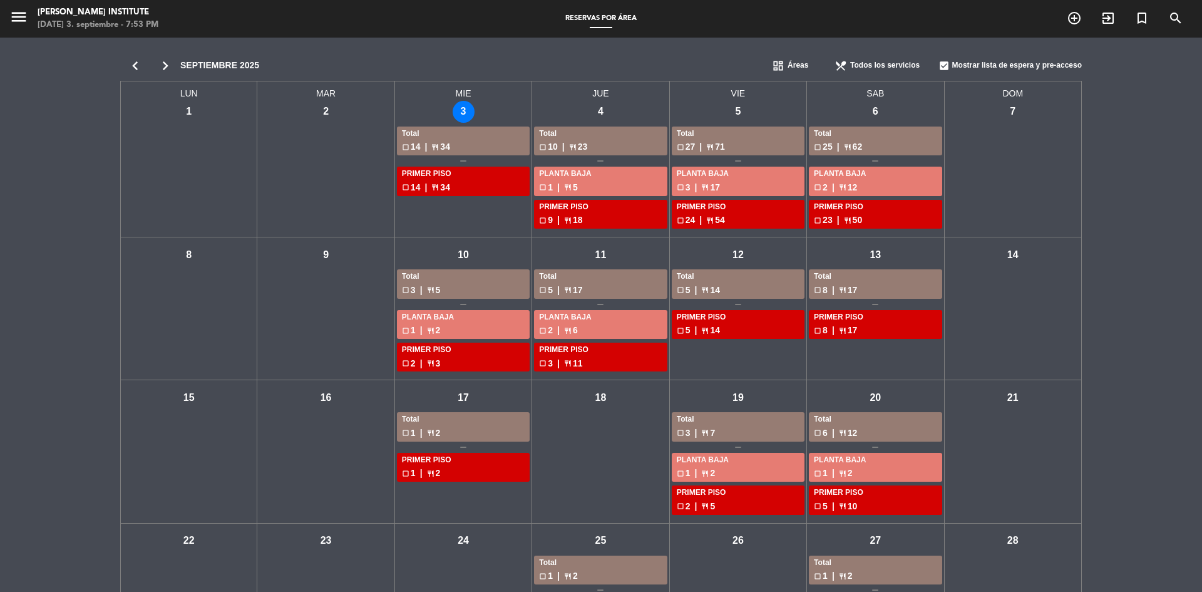
click at [879, 101] on div "sáb - 6" at bounding box center [876, 112] width 22 height 22
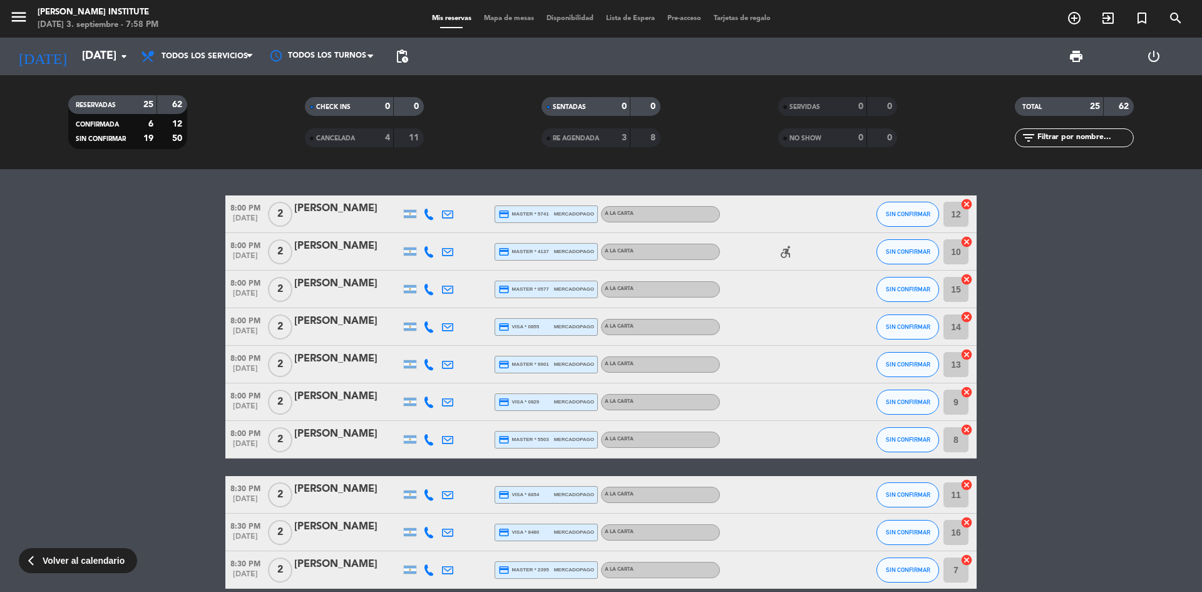
click at [779, 254] on icon "accessible_forward" at bounding box center [785, 251] width 15 height 15
click at [307, 251] on div "[PERSON_NAME]" at bounding box center [347, 246] width 106 height 16
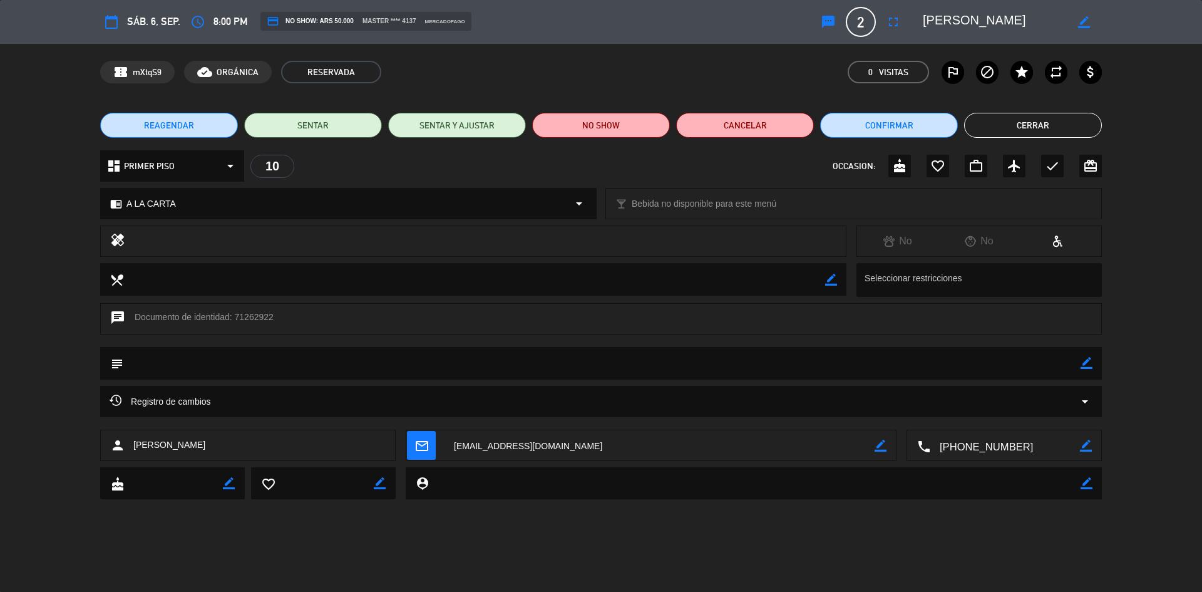
click at [1005, 122] on button "Cerrar" at bounding box center [1033, 125] width 138 height 25
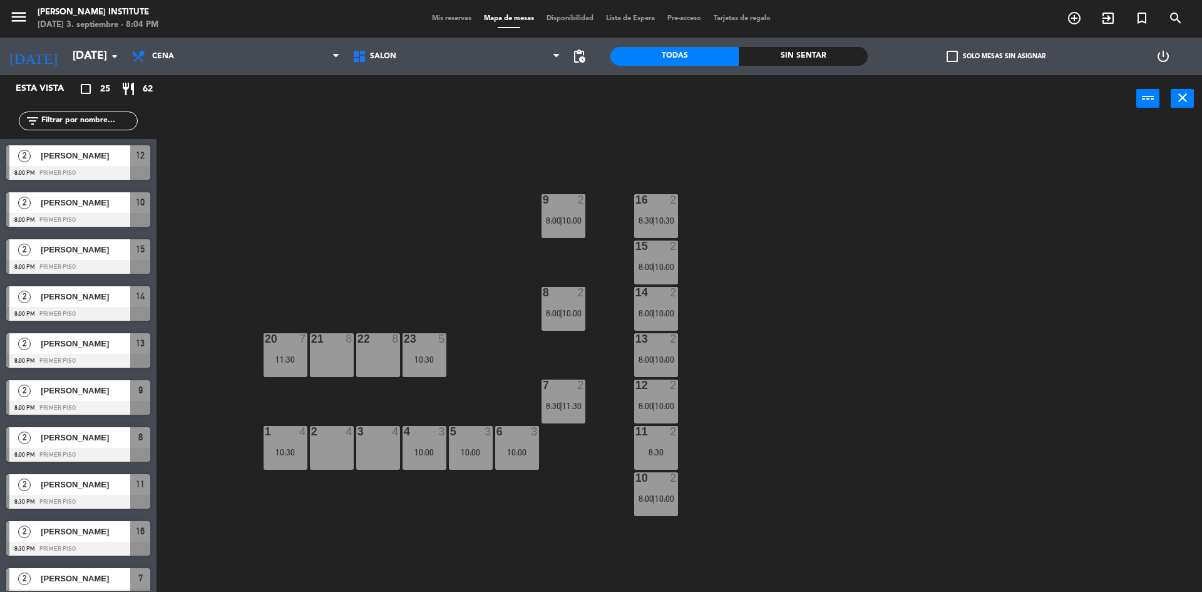
click at [14, 19] on icon "menu" at bounding box center [18, 17] width 19 height 19
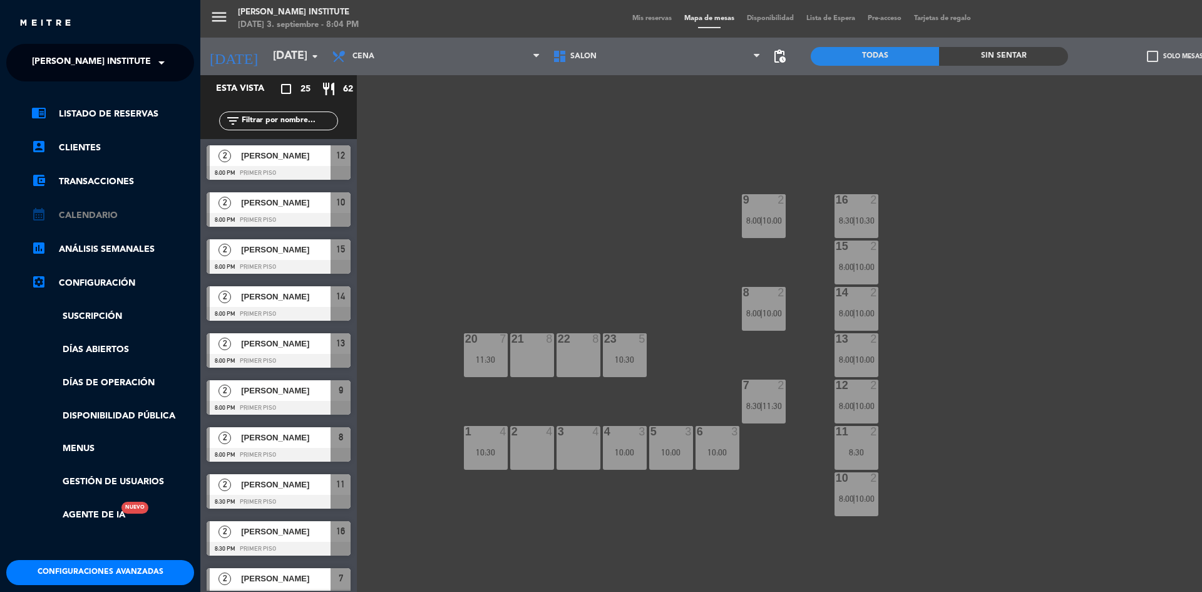
click at [79, 213] on link "calendar_month Calendario" at bounding box center [112, 215] width 163 height 15
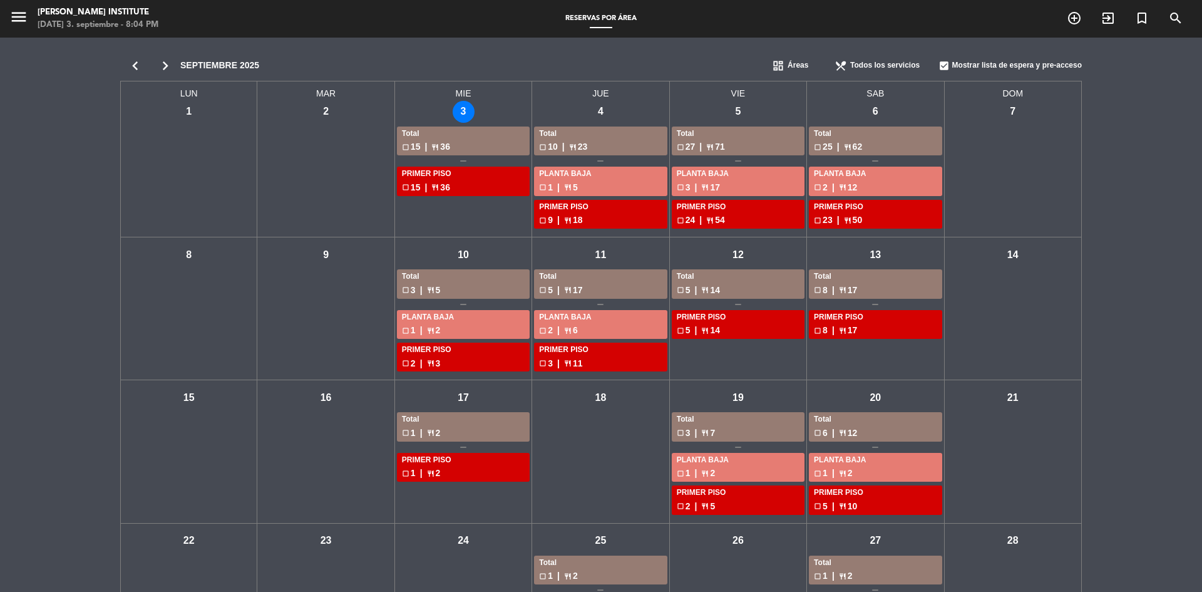
click at [461, 106] on div "mié - 3" at bounding box center [464, 112] width 22 height 22
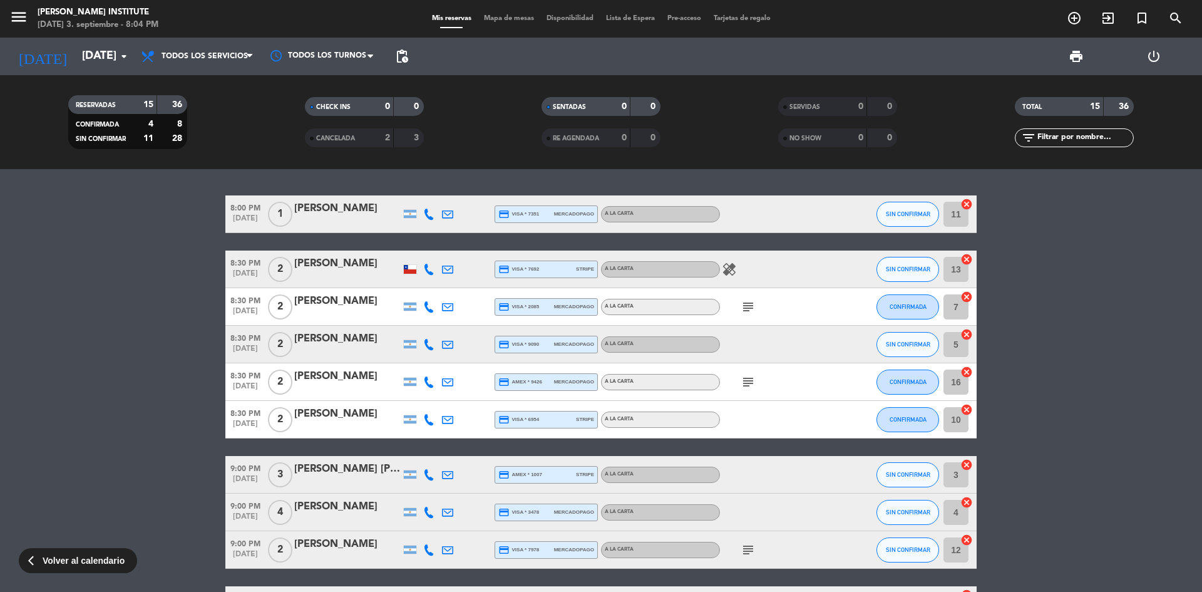
click at [729, 270] on icon "healing" at bounding box center [729, 269] width 15 height 15
click at [779, 271] on div "healing Pimienta 1 comensal" at bounding box center [776, 268] width 113 height 37
